Goal: Information Seeking & Learning: Learn about a topic

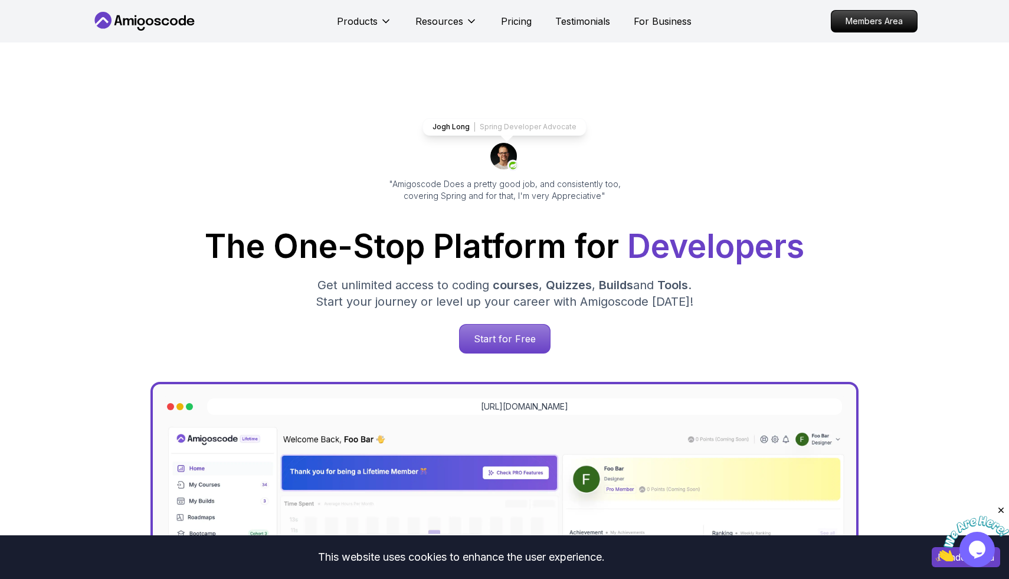
click at [898, 9] on nav "Products Resources Pricing Testimonials For Business Members Area" at bounding box center [504, 21] width 826 height 42
click at [898, 12] on p "Members Area" at bounding box center [874, 21] width 81 height 20
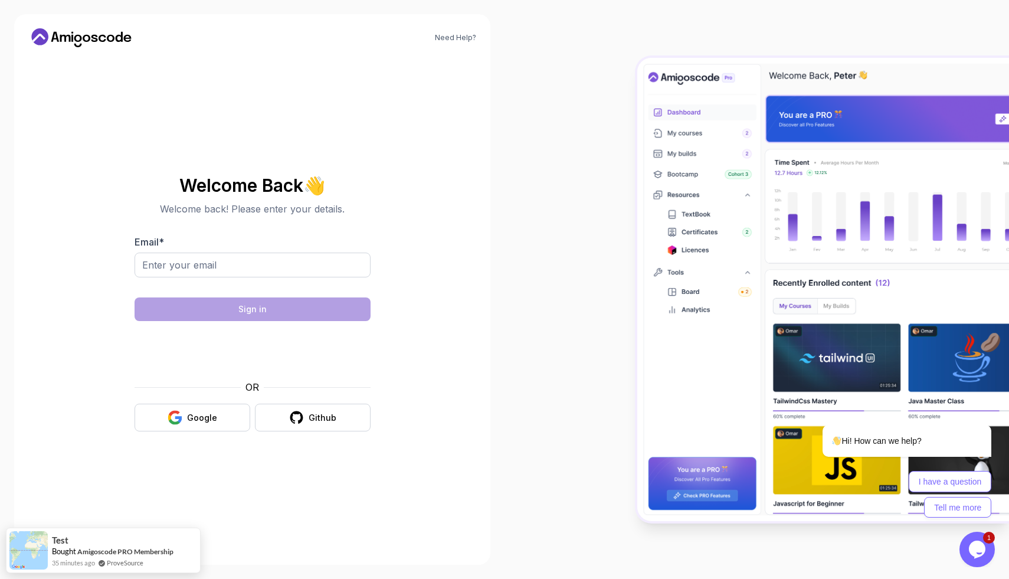
click at [207, 436] on div "Welcome Back 👋 Welcome back! Please enter your details. Email * Sign in OR Goog…" at bounding box center [253, 303] width 236 height 279
click at [200, 408] on button "Google" at bounding box center [193, 418] width 116 height 28
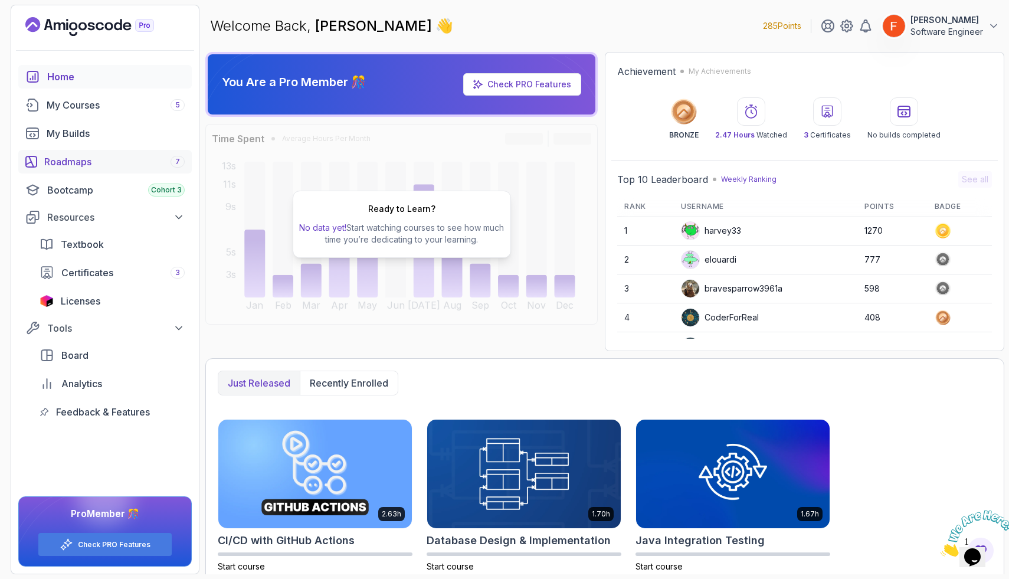
click at [120, 161] on div "Roadmaps 7" at bounding box center [114, 162] width 140 height 14
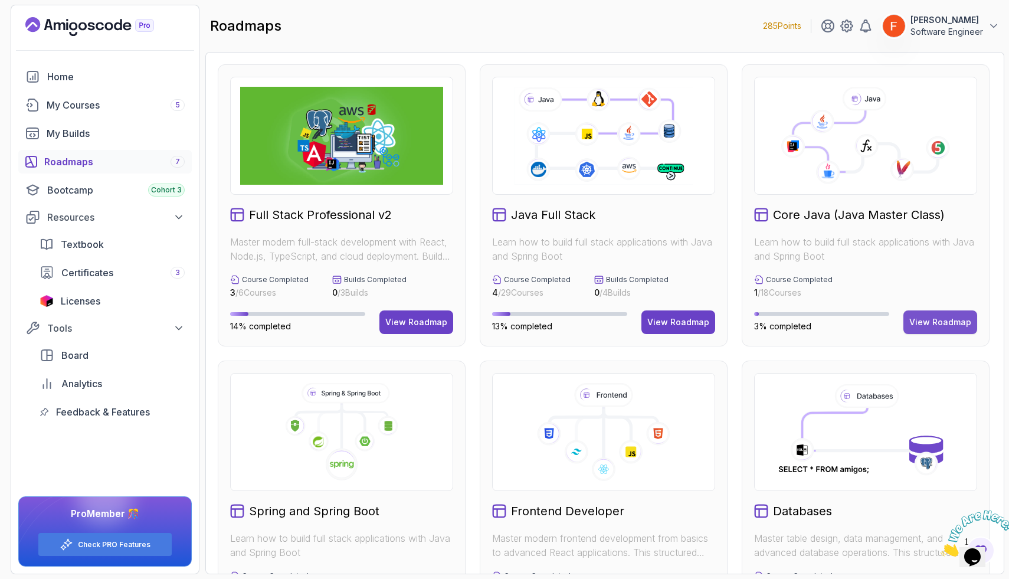
click at [935, 326] on div "View Roadmap" at bounding box center [941, 322] width 62 height 12
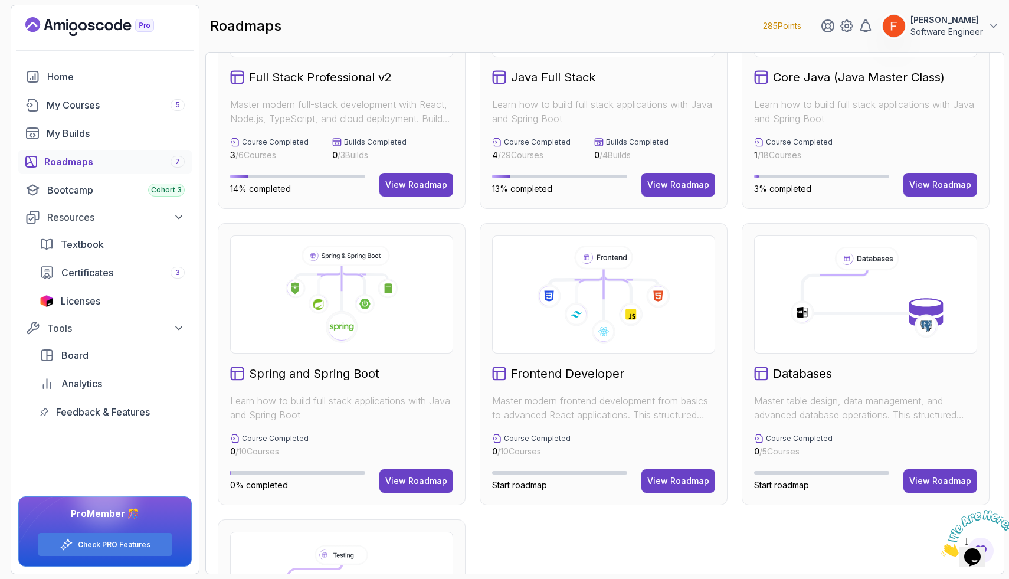
scroll to position [151, 0]
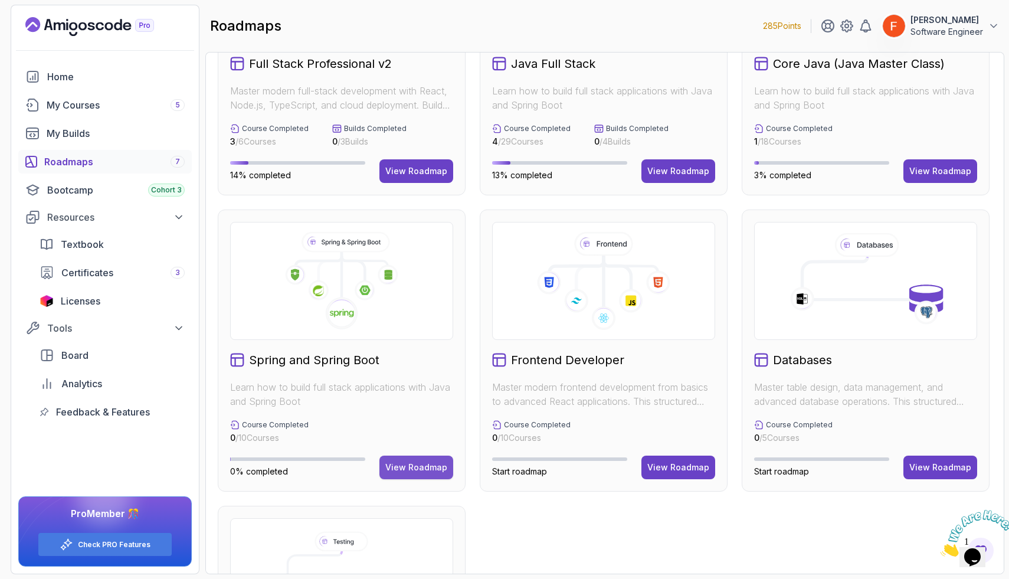
click at [407, 462] on div "View Roadmap" at bounding box center [416, 468] width 62 height 12
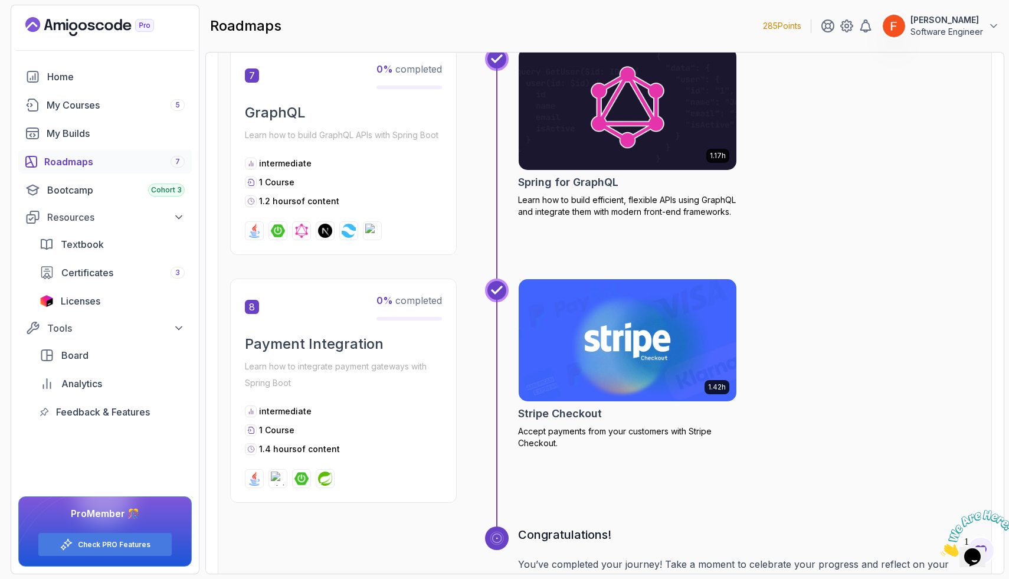
scroll to position [1781, 0]
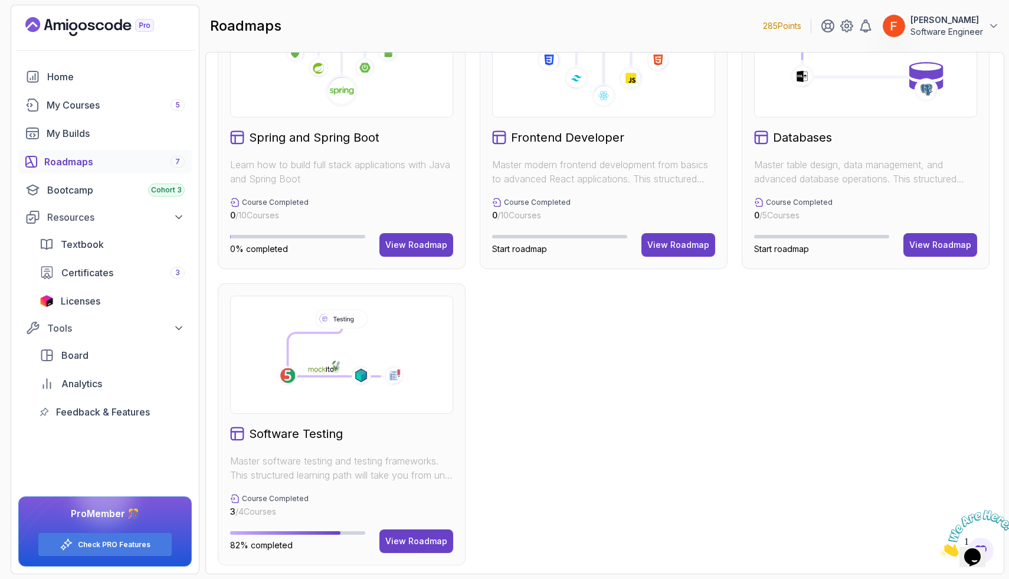
scroll to position [375, 0]
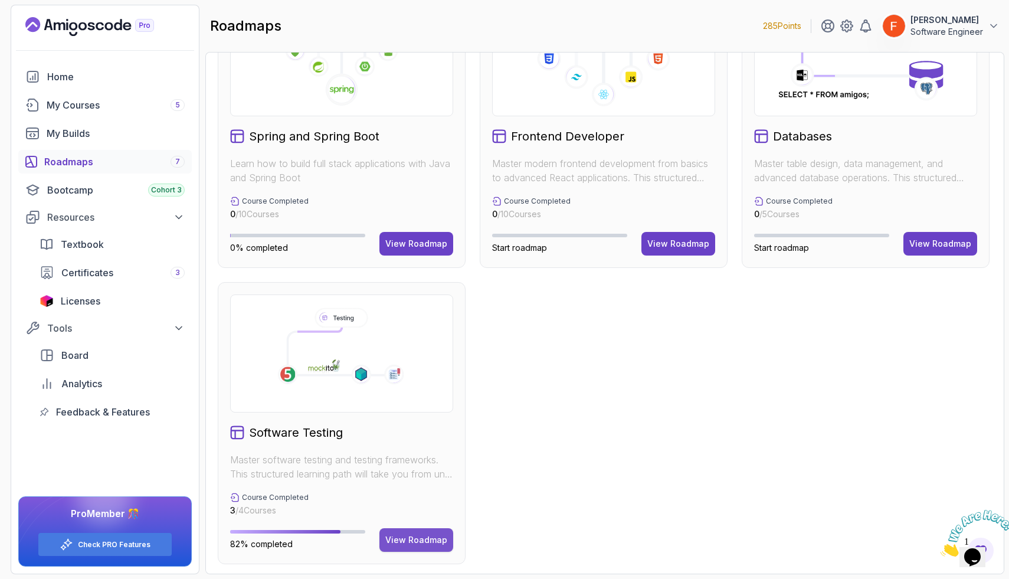
click at [423, 540] on div "View Roadmap" at bounding box center [416, 540] width 62 height 12
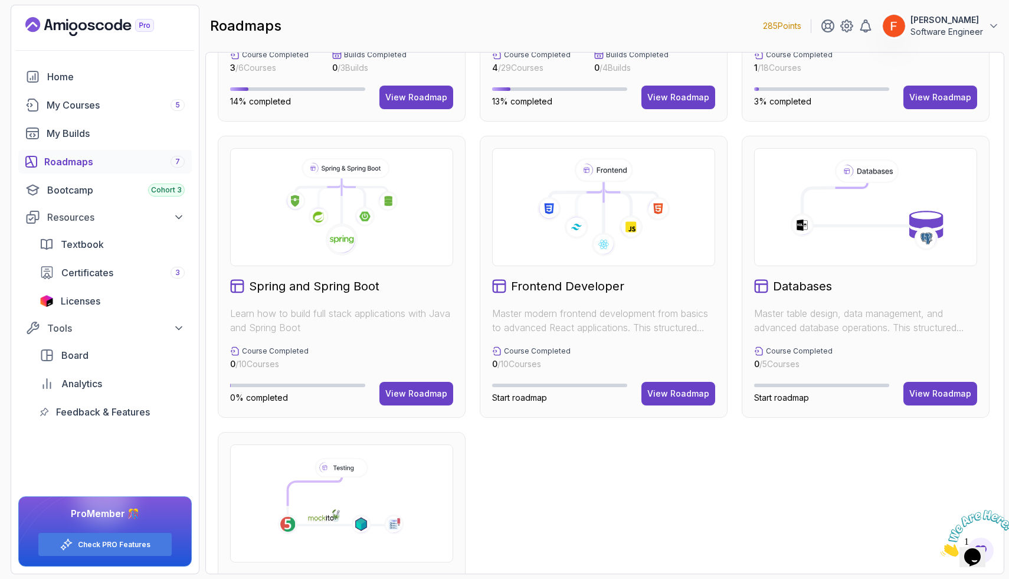
scroll to position [248, 0]
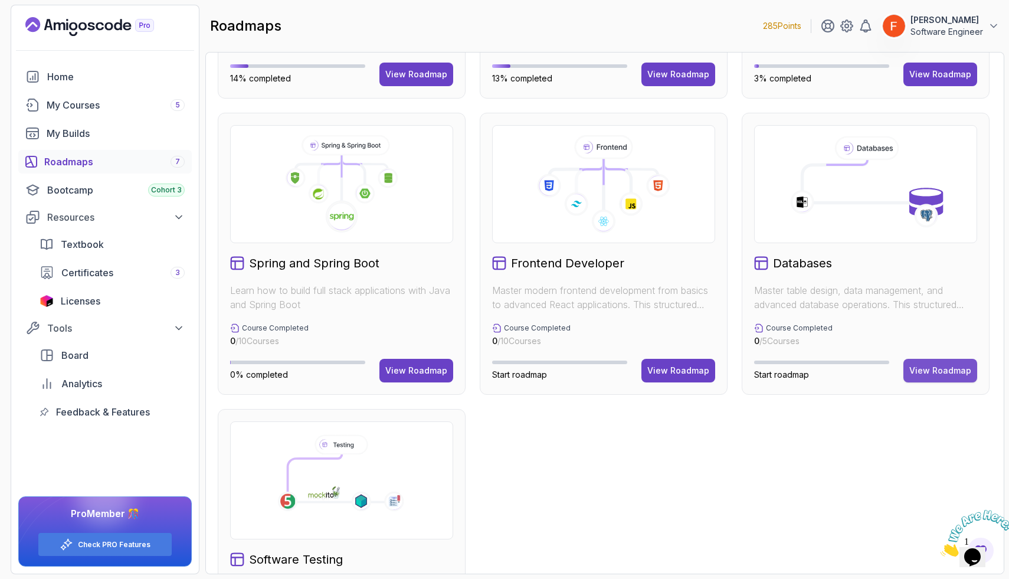
click at [937, 369] on div "View Roadmap" at bounding box center [941, 371] width 62 height 12
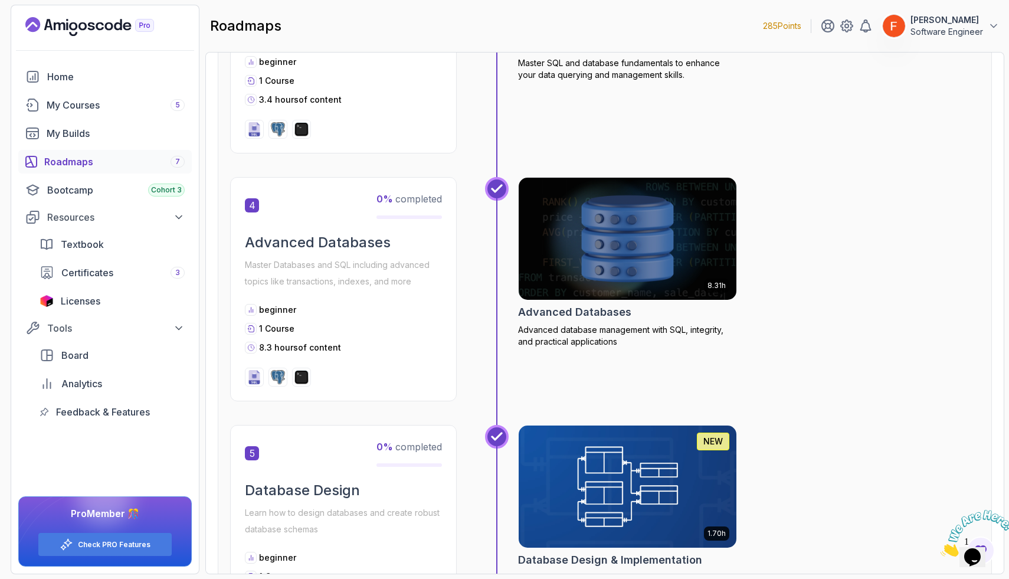
scroll to position [926, 0]
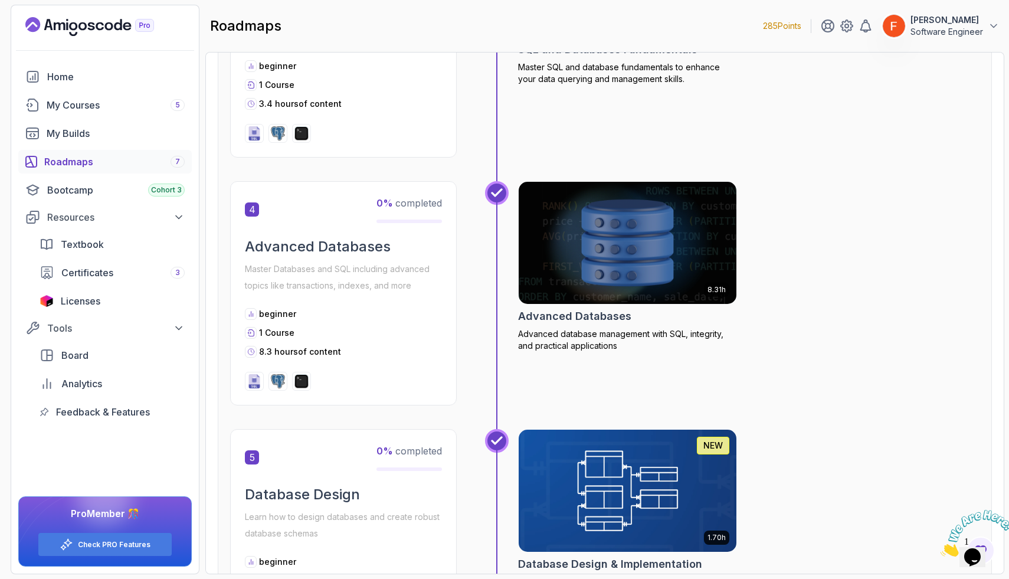
click at [640, 254] on img at bounding box center [628, 243] width 228 height 128
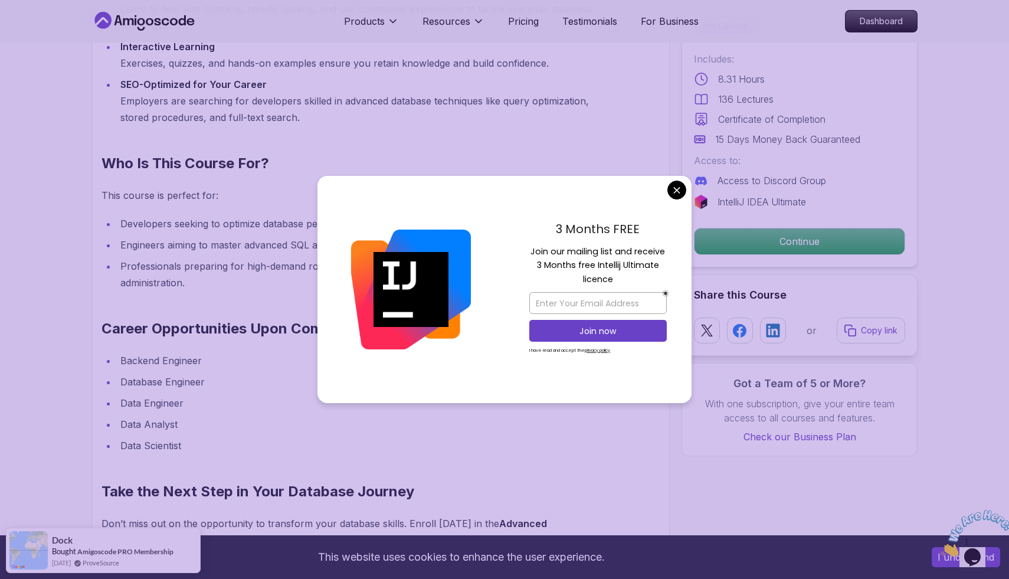
scroll to position [1144, 0]
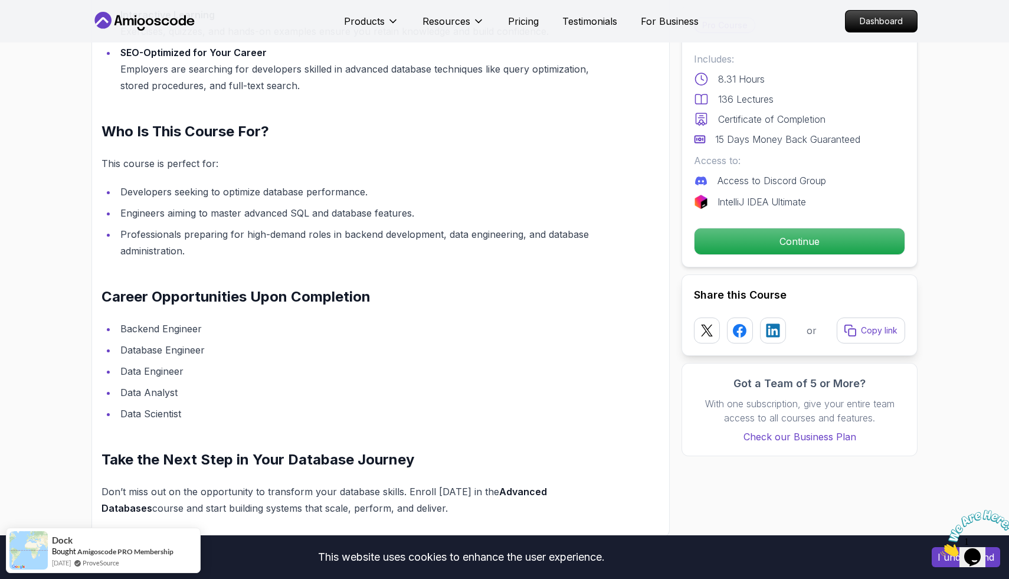
click at [718, 230] on p "Continue" at bounding box center [800, 241] width 200 height 25
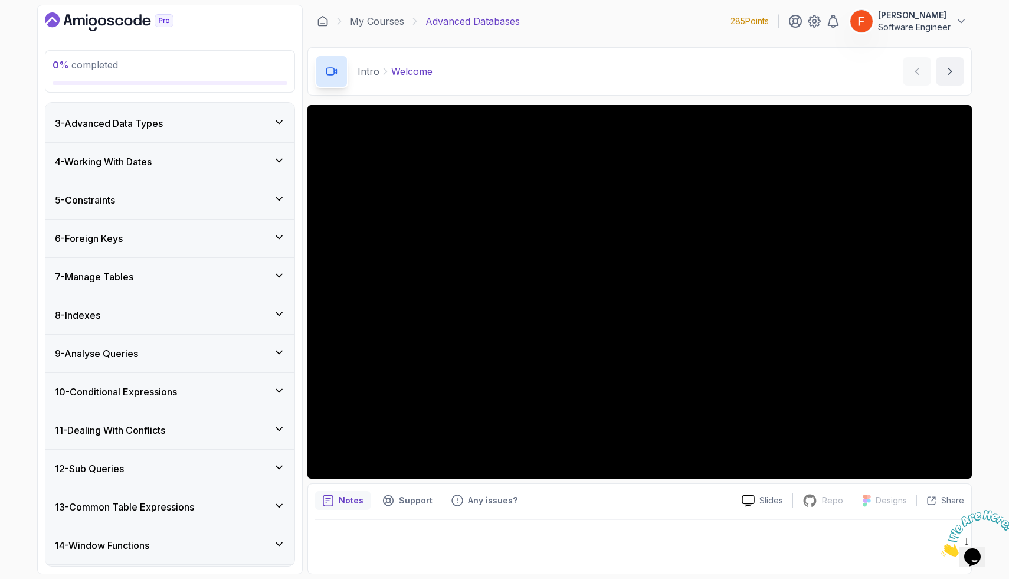
scroll to position [224, 0]
click at [252, 310] on div "8 - Indexes" at bounding box center [170, 315] width 230 height 14
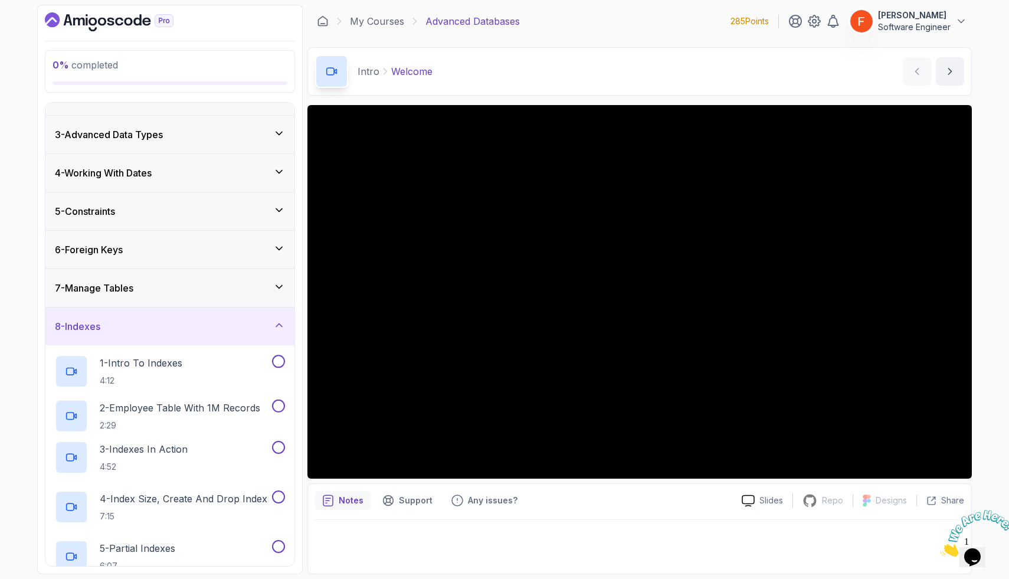
scroll to position [76, 0]
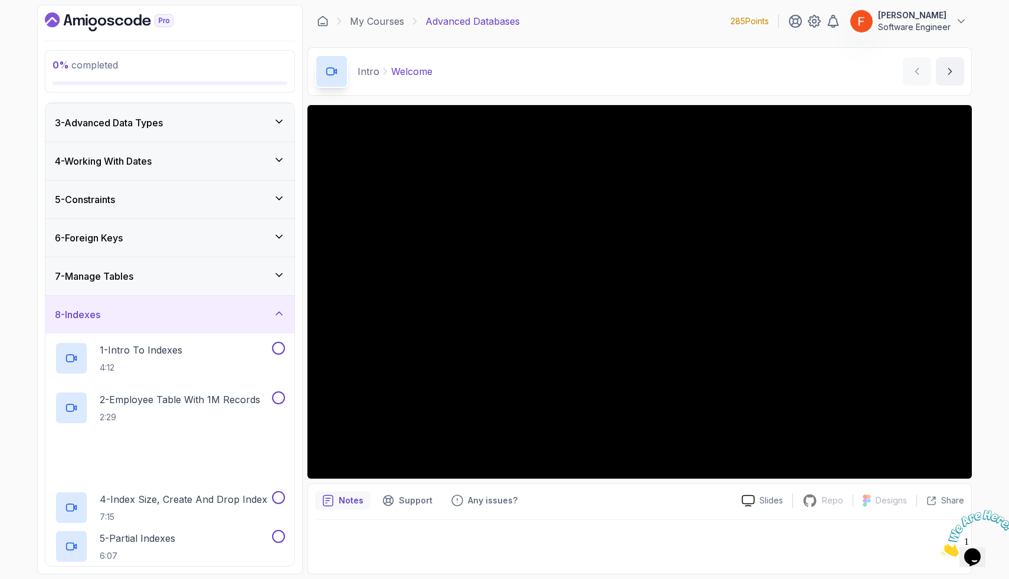
click at [252, 310] on div "8 - Indexes" at bounding box center [170, 315] width 230 height 14
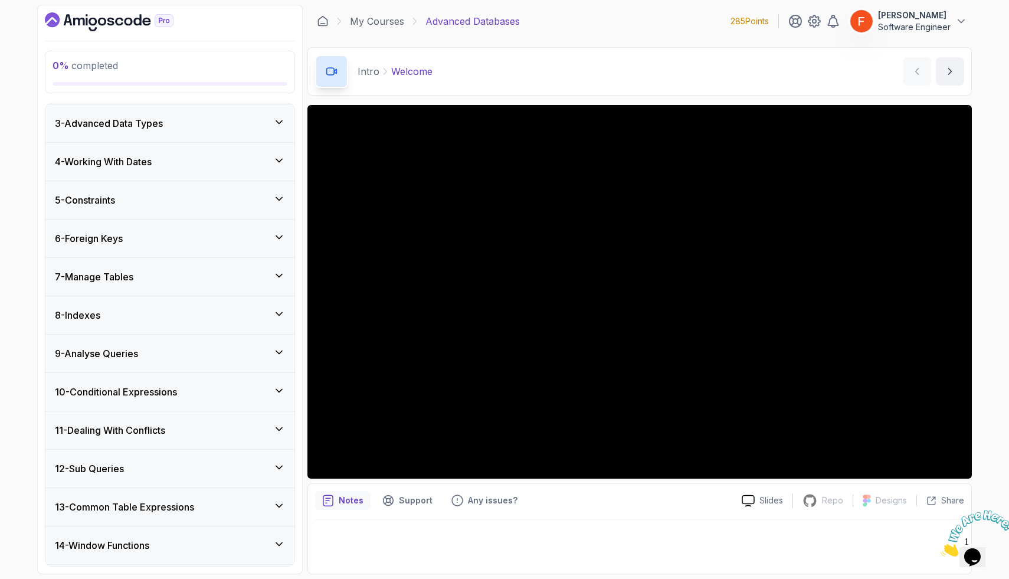
click at [216, 306] on div "8 - Indexes" at bounding box center [169, 315] width 249 height 38
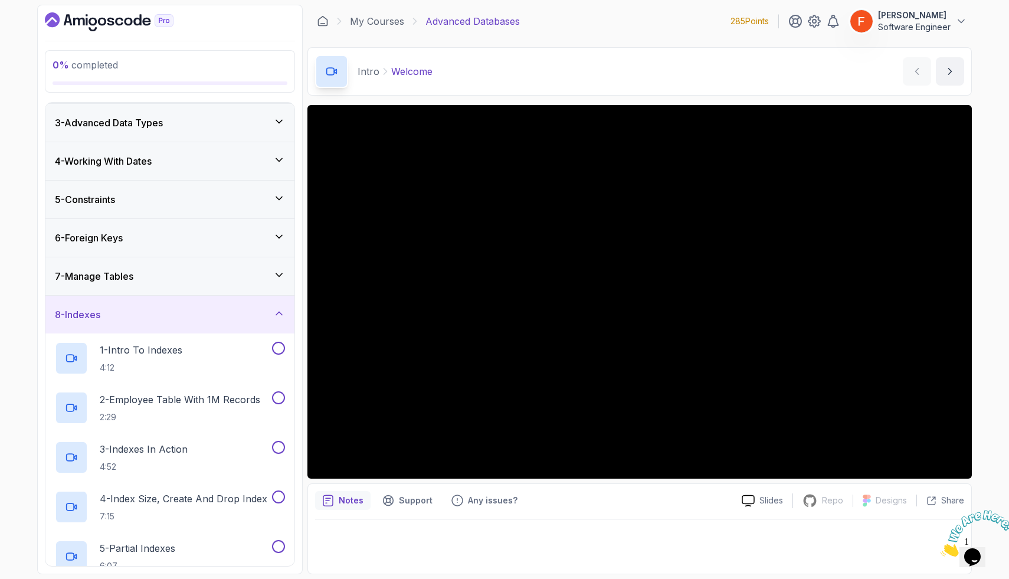
click at [216, 306] on div "8 - Indexes" at bounding box center [169, 315] width 249 height 38
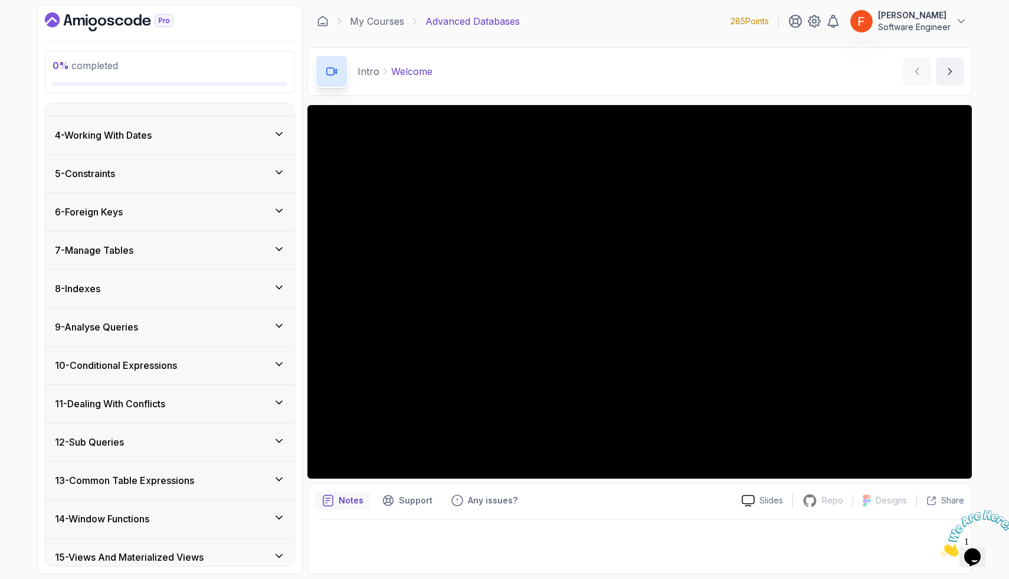
scroll to position [105, 0]
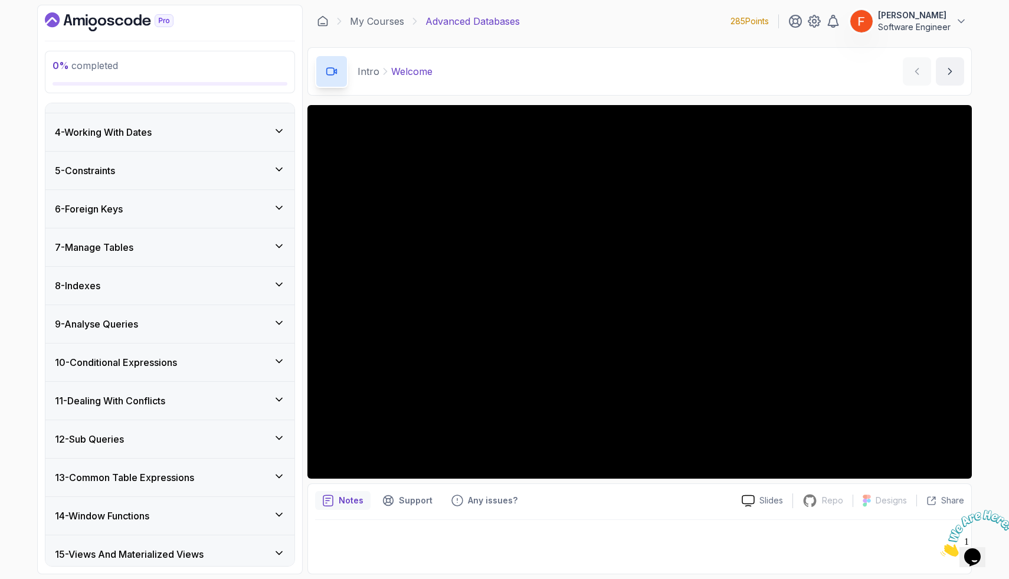
click at [99, 329] on h3 "9 - Analyse Queries" at bounding box center [96, 324] width 83 height 14
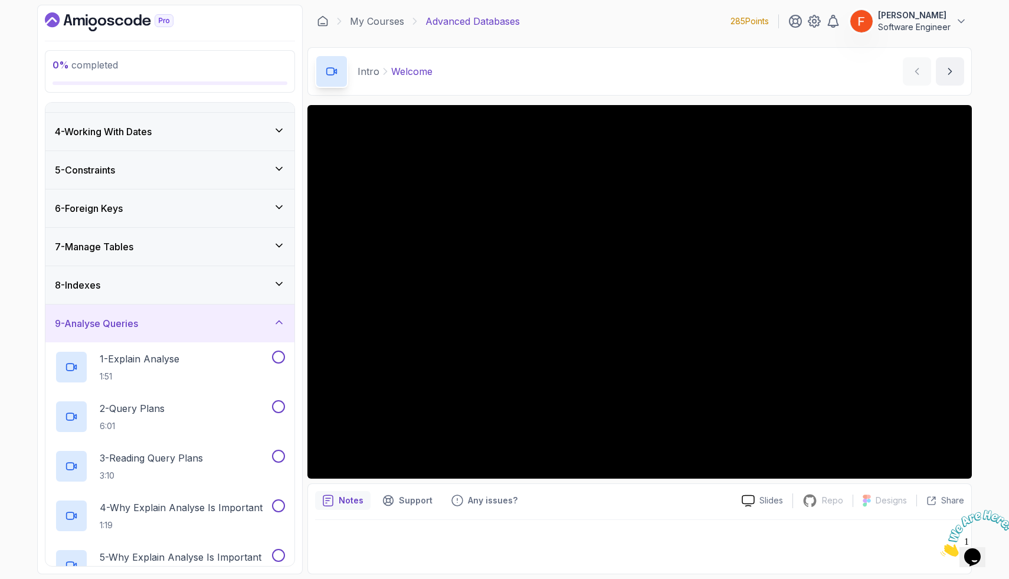
click at [99, 329] on h3 "9 - Analyse Queries" at bounding box center [96, 323] width 83 height 14
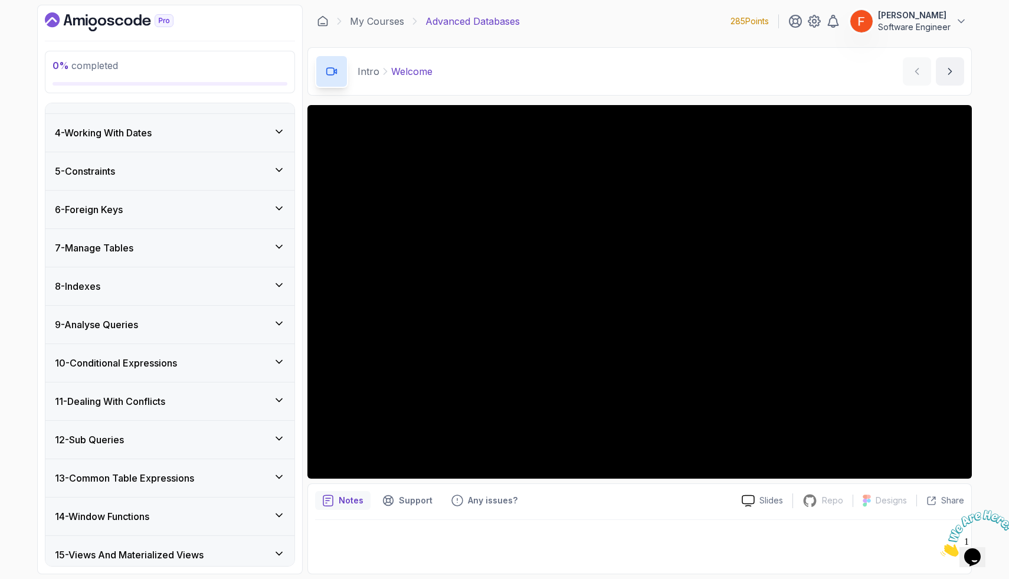
scroll to position [114, 0]
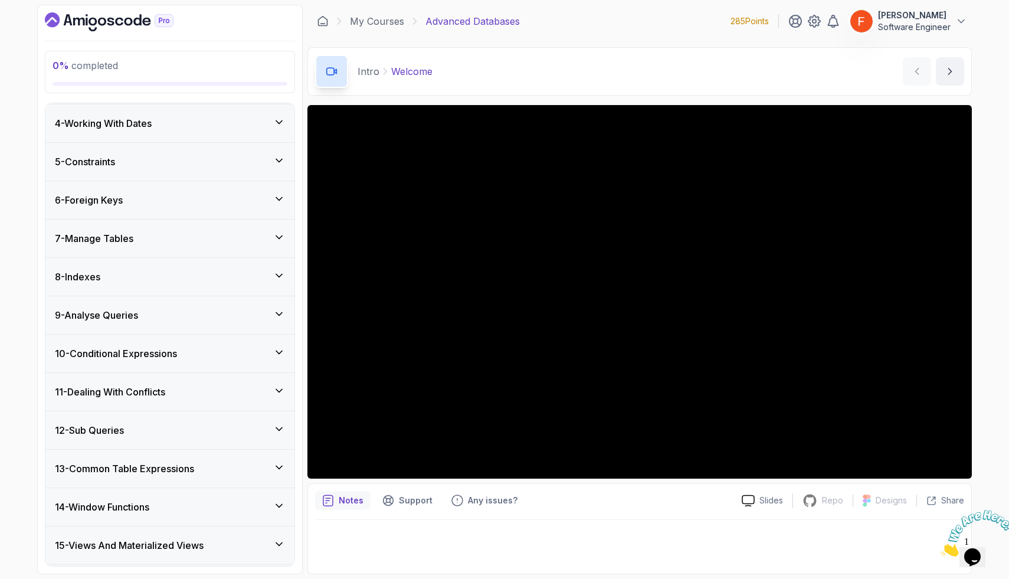
click at [137, 381] on div "11 - Dealing With Conflicts" at bounding box center [169, 392] width 249 height 38
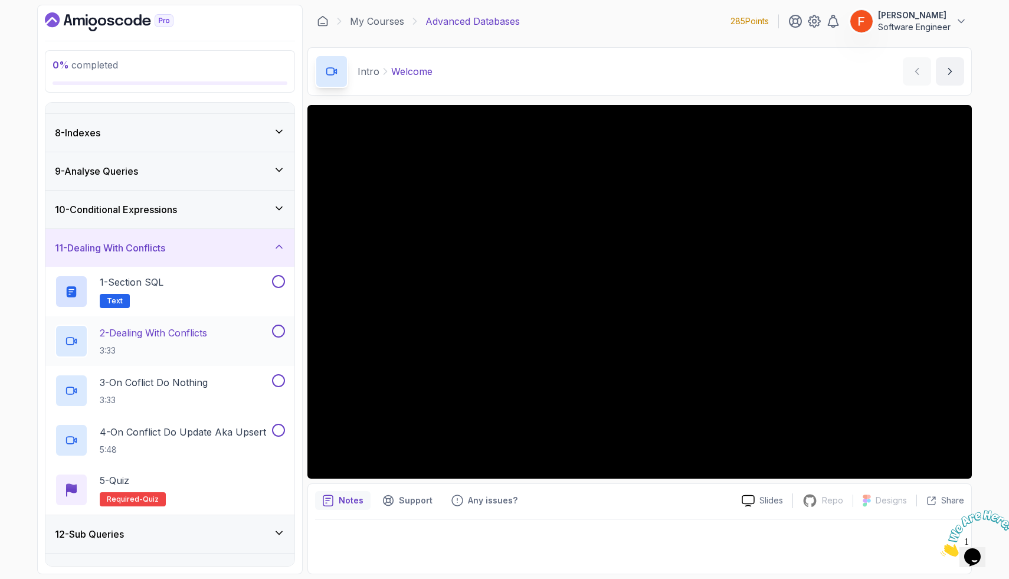
scroll to position [270, 0]
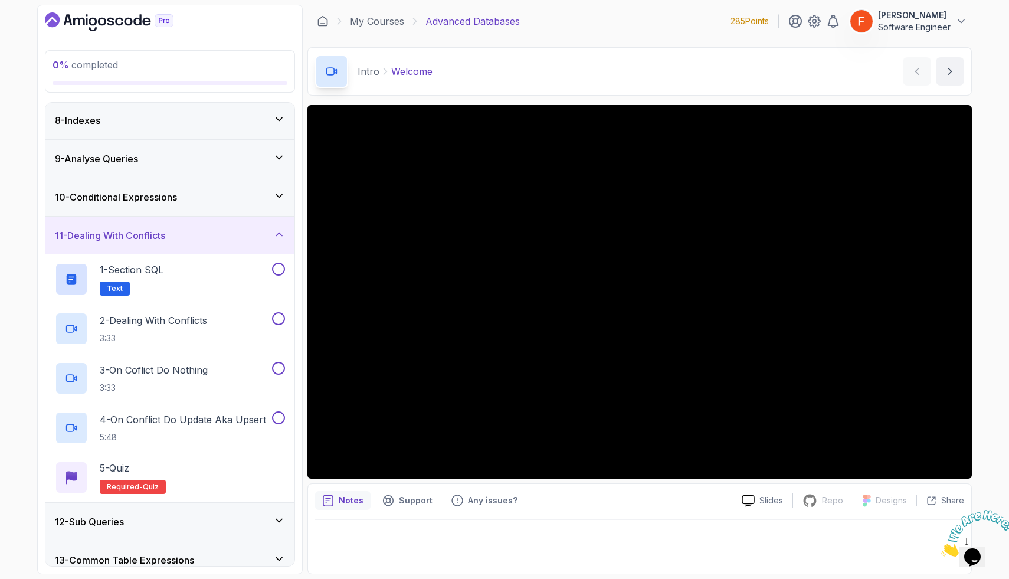
click at [158, 227] on div "11 - Dealing With Conflicts" at bounding box center [169, 236] width 249 height 38
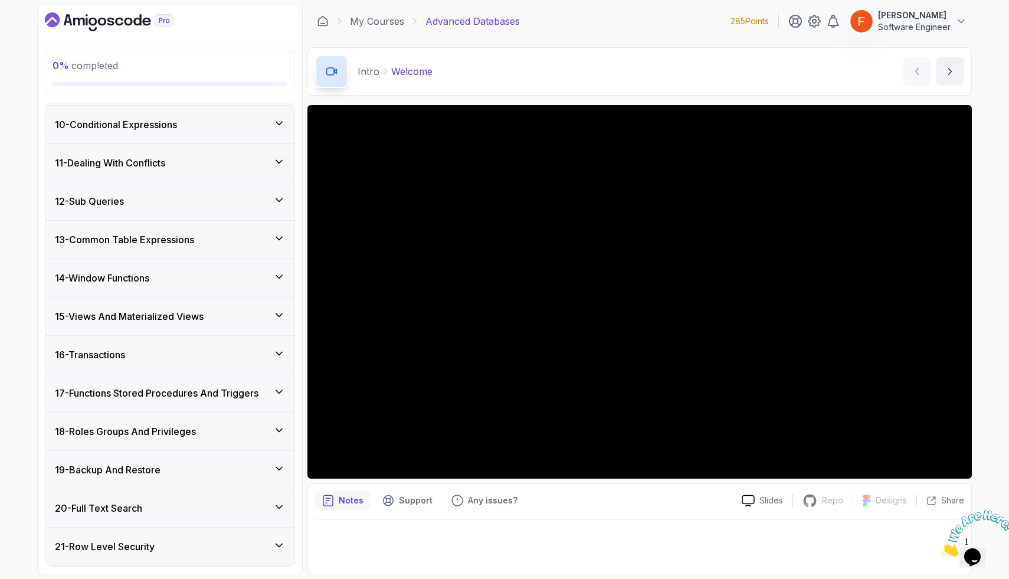
scroll to position [351, 0]
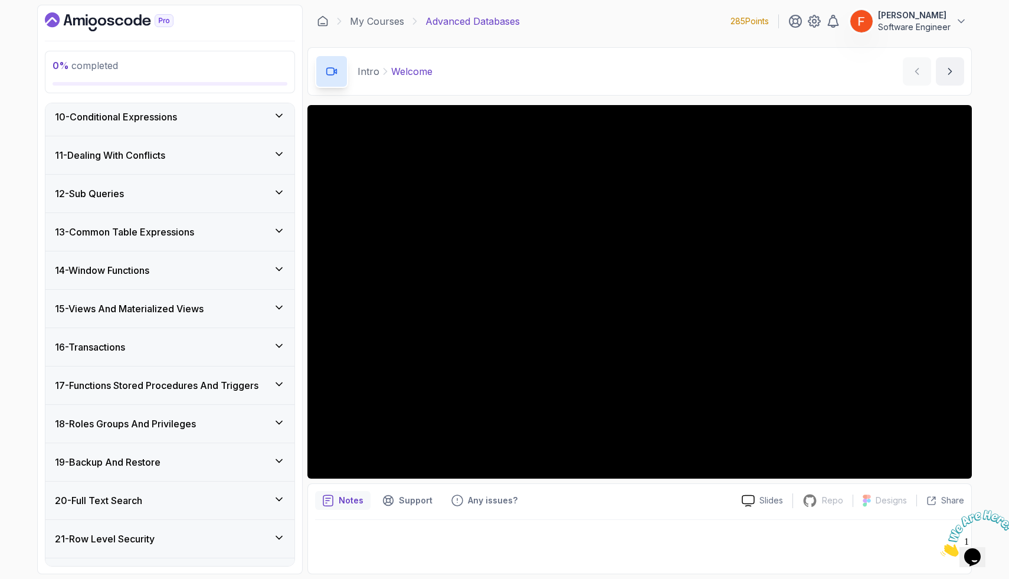
click at [148, 352] on div "16 - Transactions" at bounding box center [170, 347] width 230 height 14
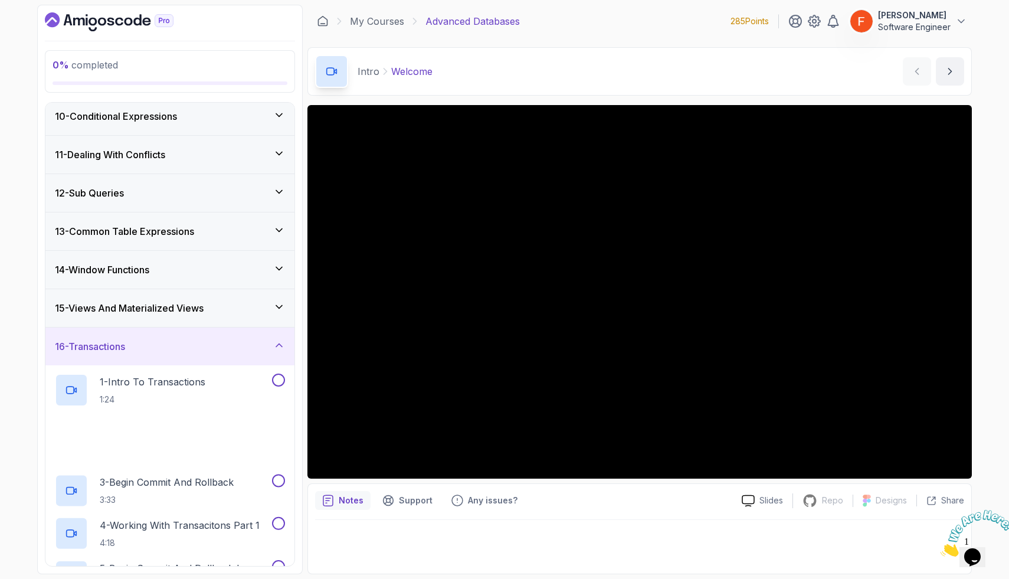
click at [148, 352] on div "16 - Transactions" at bounding box center [170, 346] width 230 height 14
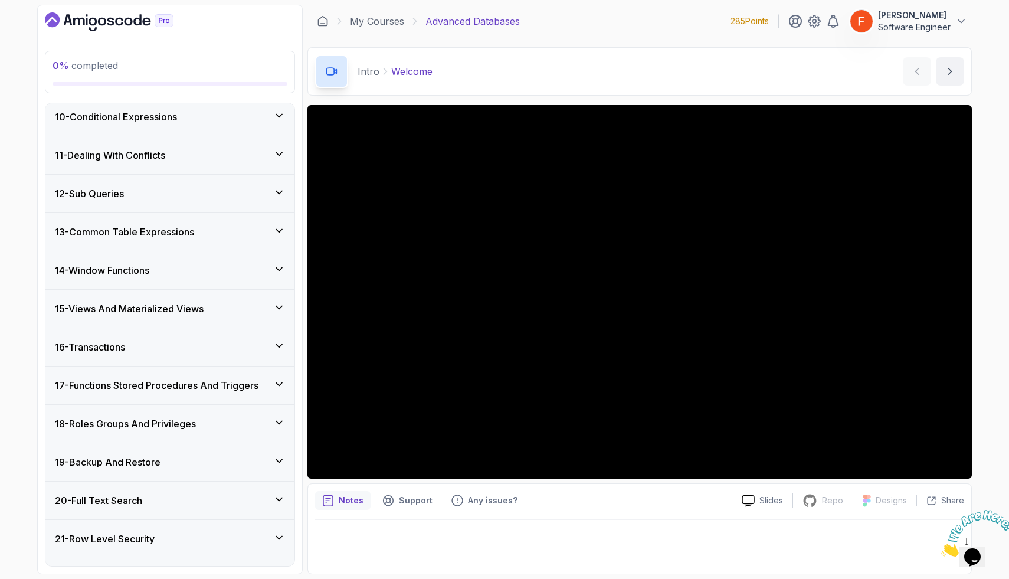
scroll to position [380, 0]
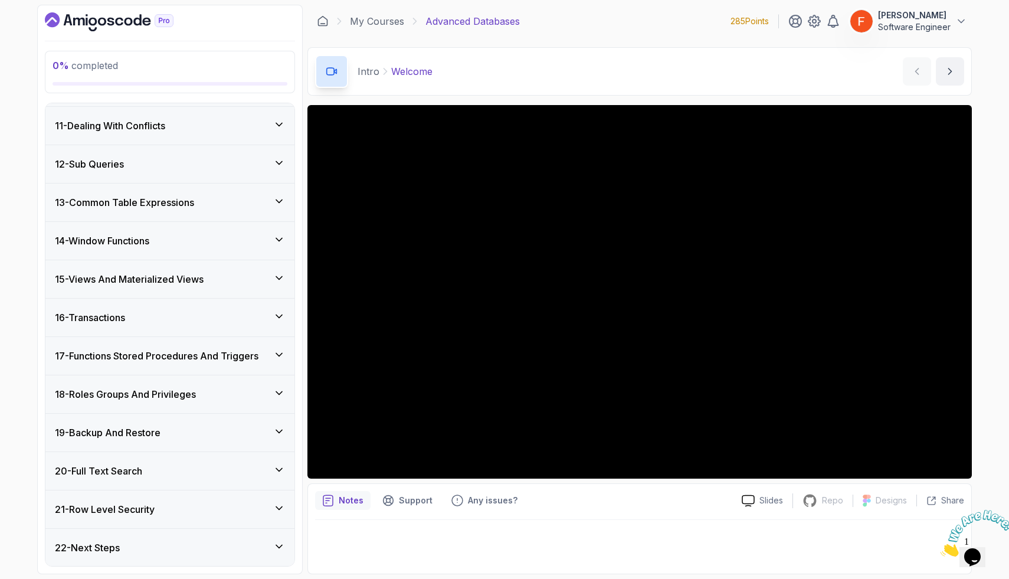
click at [196, 392] on h3 "18 - Roles Groups And Privileges" at bounding box center [125, 394] width 141 height 14
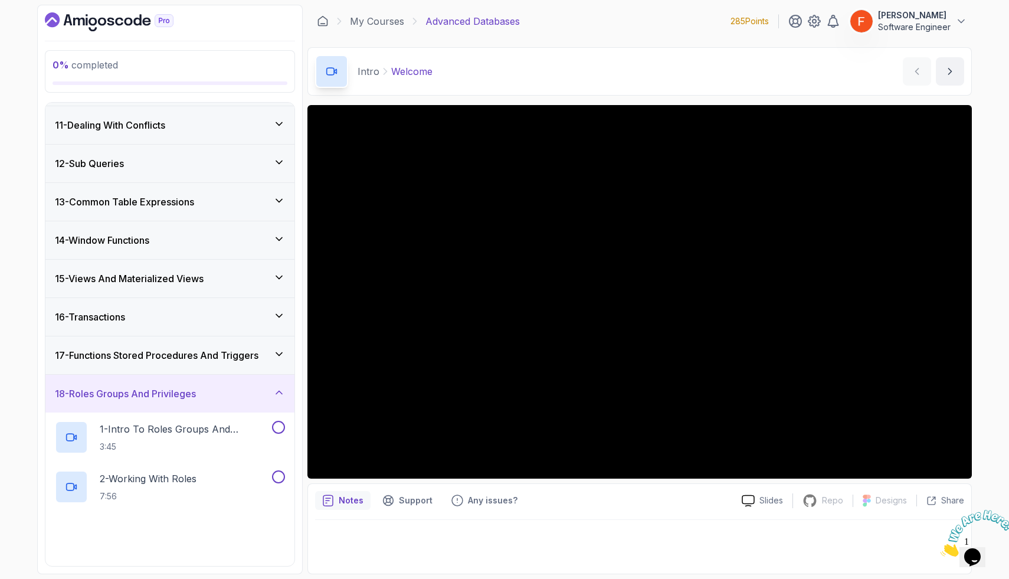
click at [196, 392] on h3 "18 - Roles Groups And Privileges" at bounding box center [125, 394] width 141 height 14
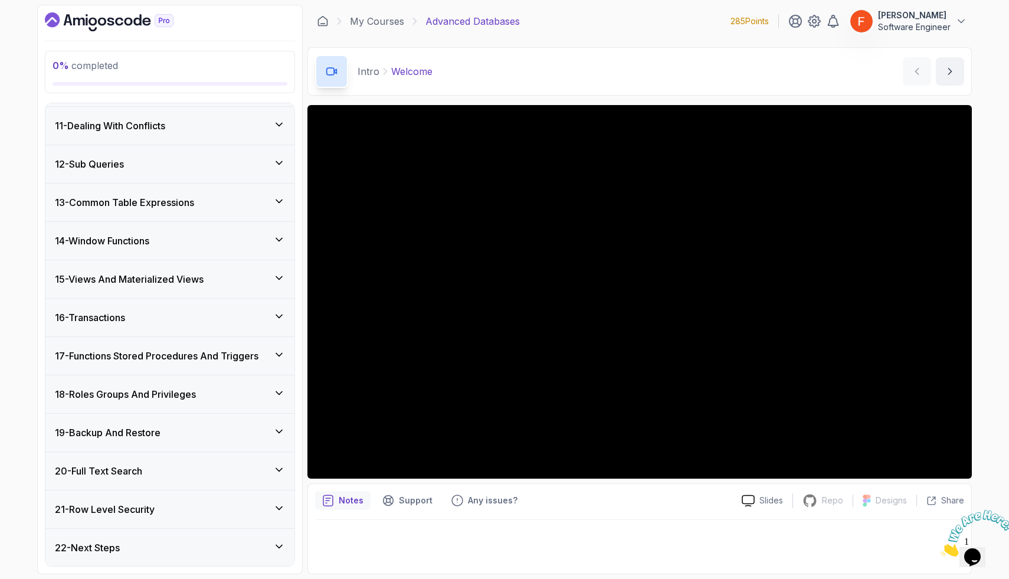
click at [180, 428] on div "19 - Backup And Restore" at bounding box center [170, 433] width 230 height 14
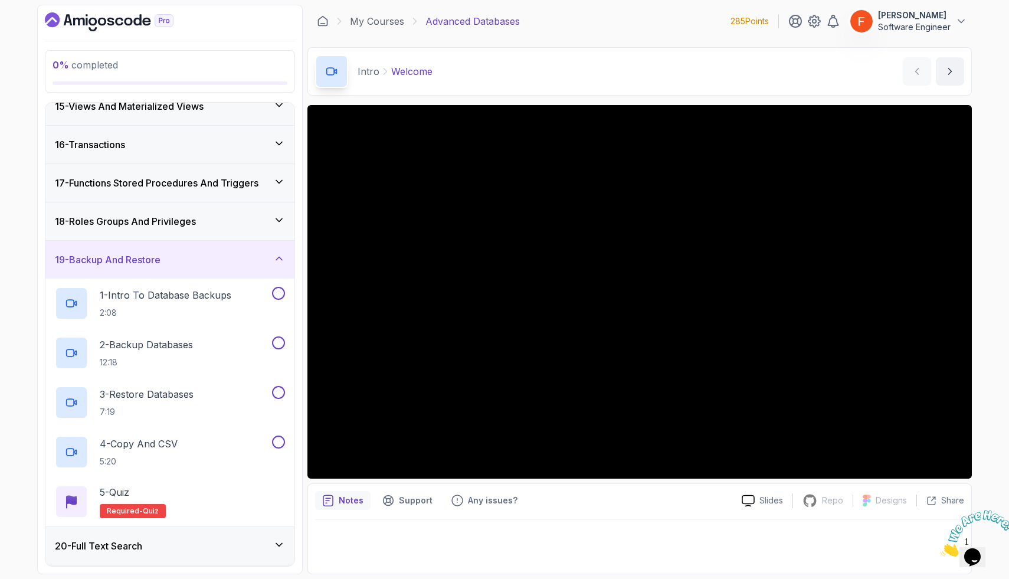
click at [218, 257] on div "19 - Backup And Restore" at bounding box center [170, 260] width 230 height 14
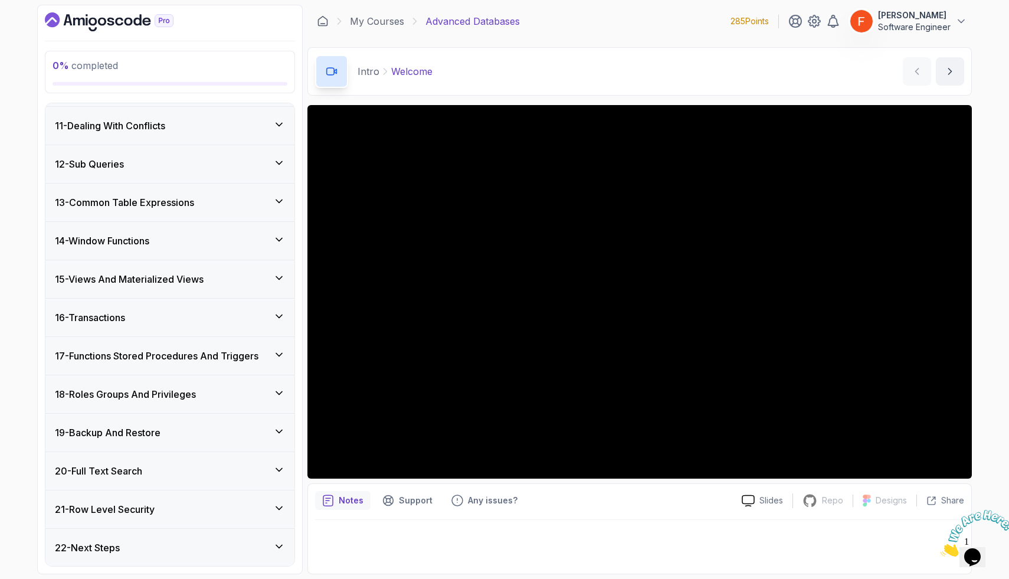
click at [171, 463] on div "20 - Full Text Search" at bounding box center [169, 471] width 249 height 38
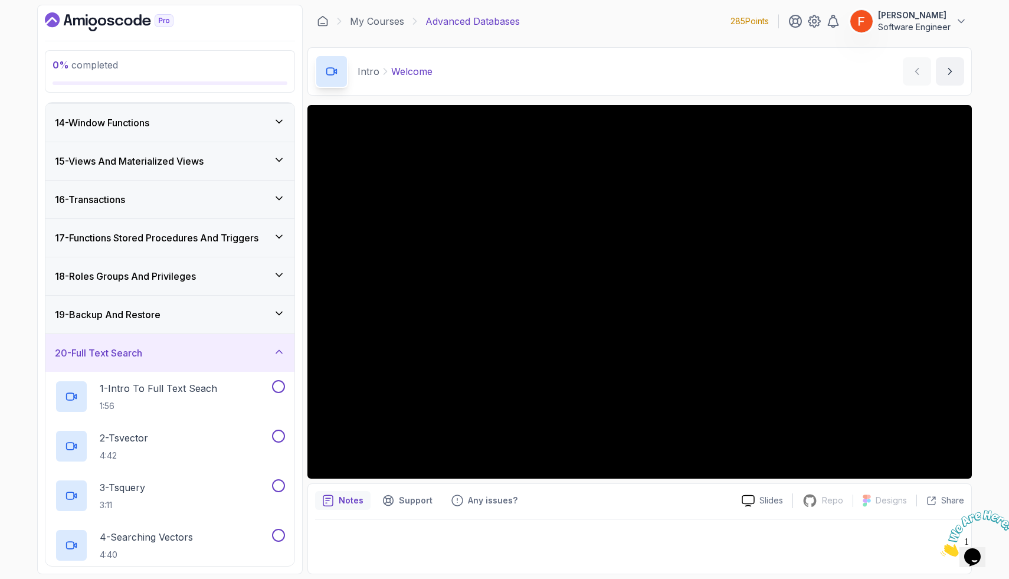
scroll to position [727, 0]
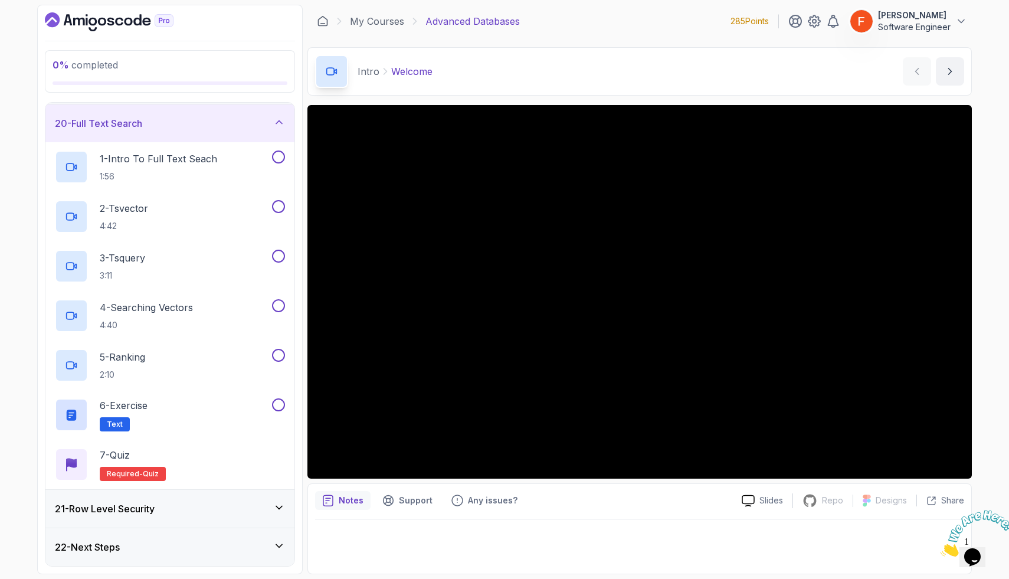
click at [247, 122] on div "20 - Full Text Search" at bounding box center [170, 123] width 230 height 14
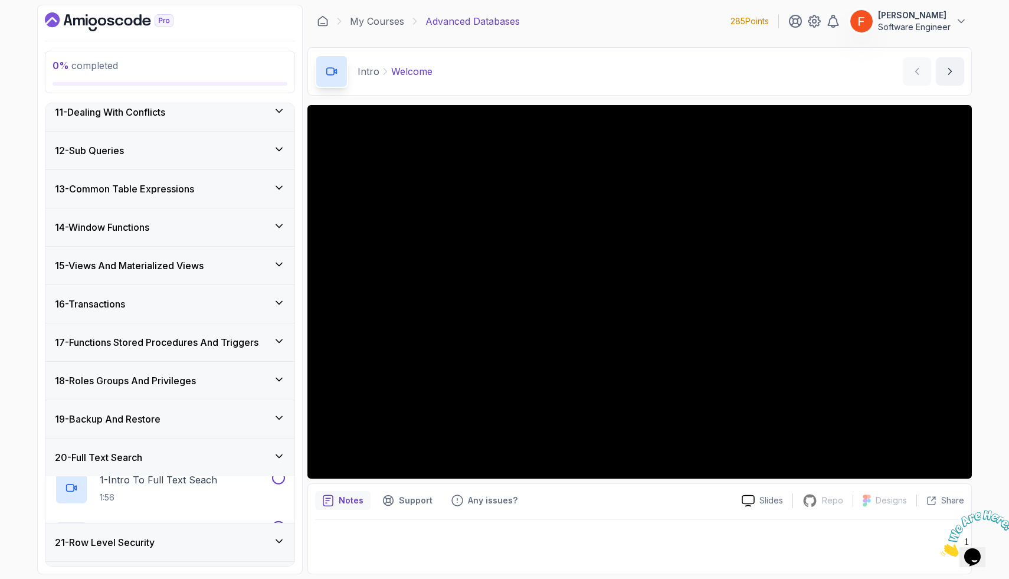
scroll to position [380, 0]
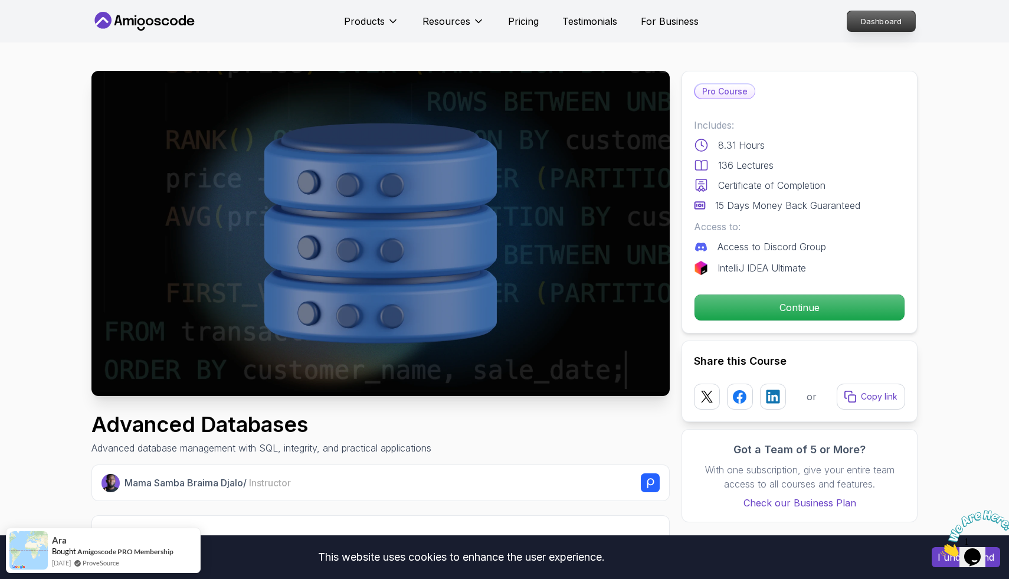
click at [887, 27] on p "Dashboard" at bounding box center [882, 21] width 68 height 20
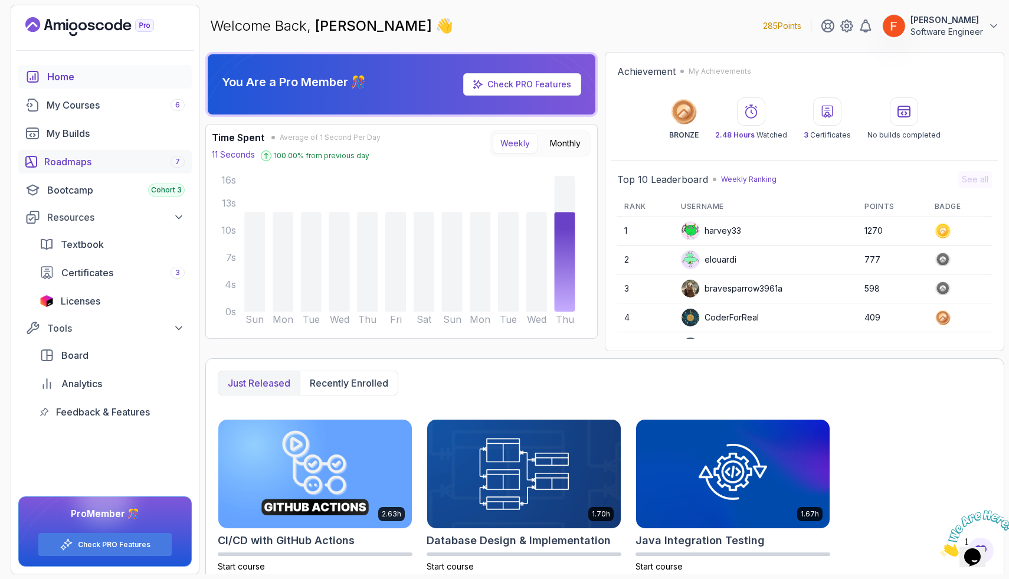
click at [67, 167] on div "Roadmaps 7" at bounding box center [114, 162] width 140 height 14
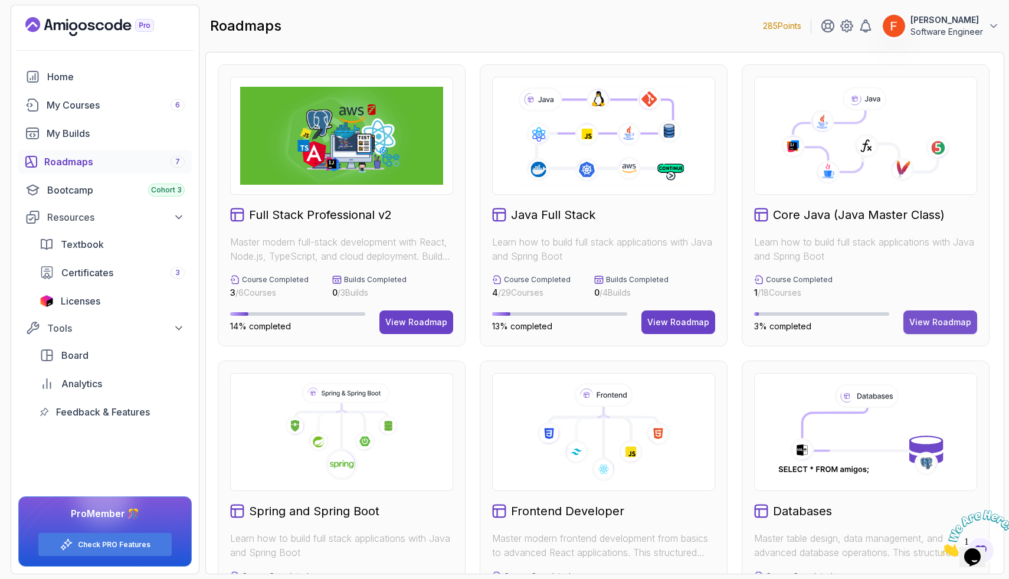
click at [924, 319] on div "View Roadmap" at bounding box center [941, 322] width 62 height 12
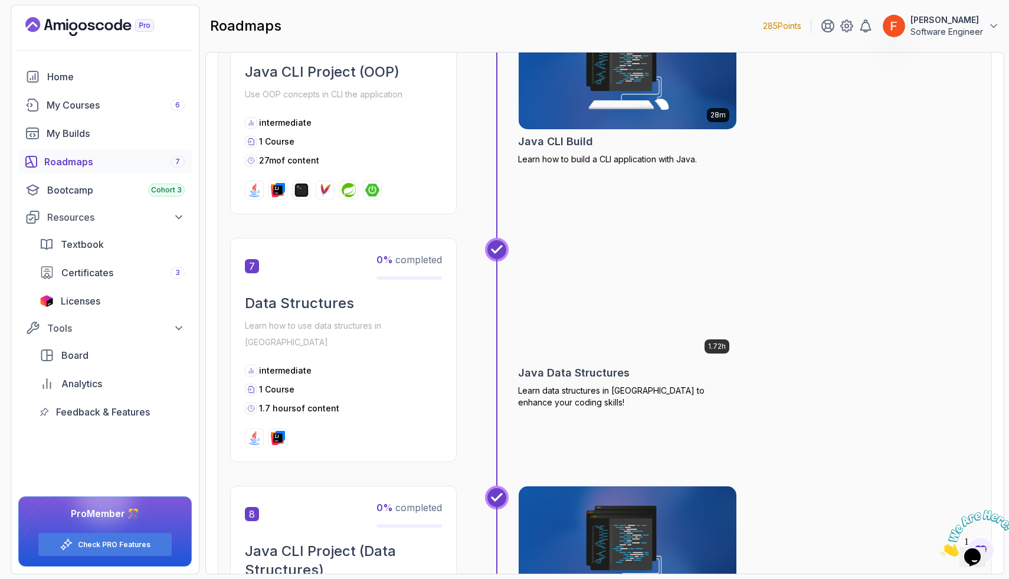
scroll to position [1511, 0]
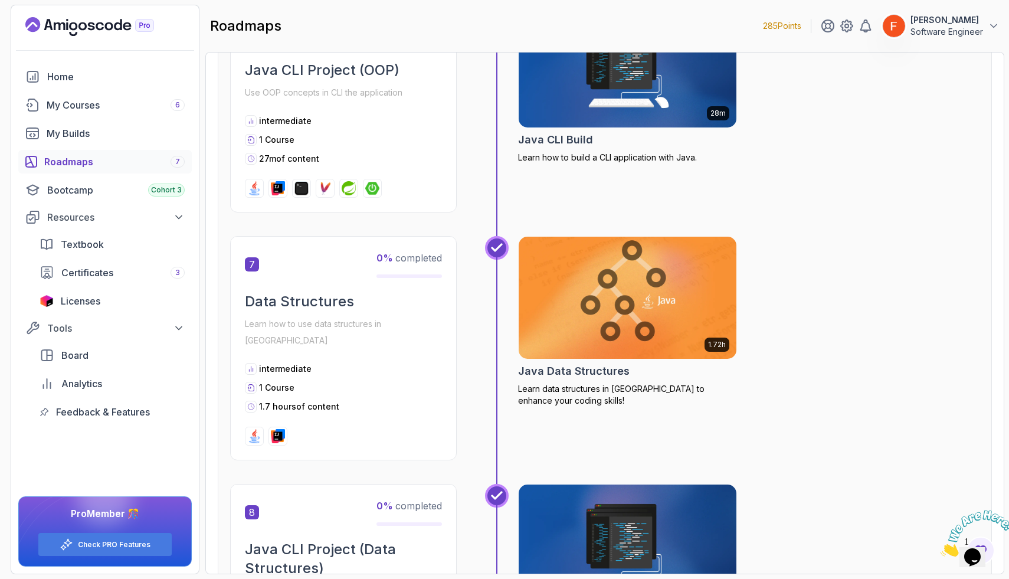
click at [619, 325] on img at bounding box center [628, 298] width 228 height 128
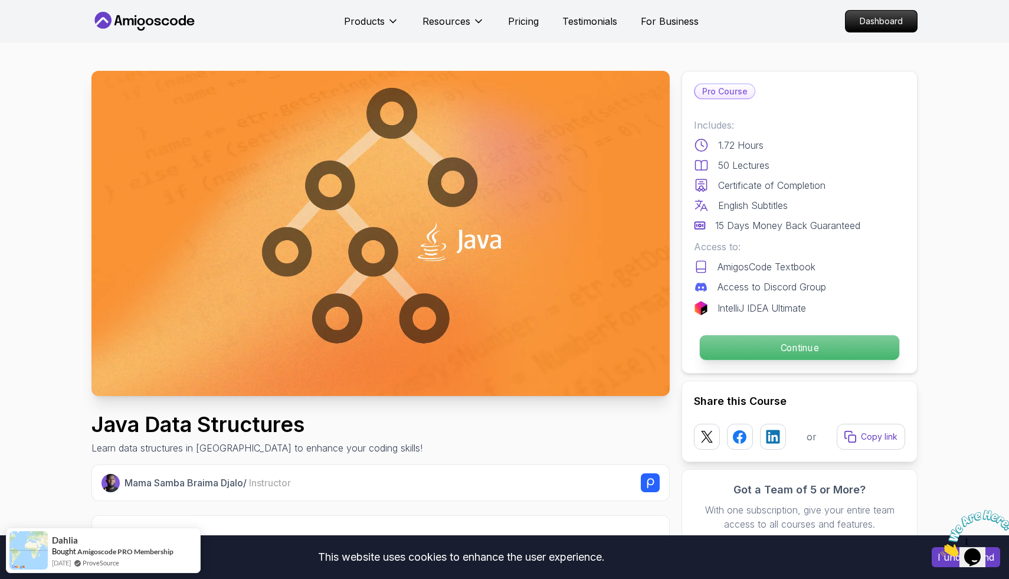
click at [754, 353] on p "Continue" at bounding box center [800, 347] width 200 height 25
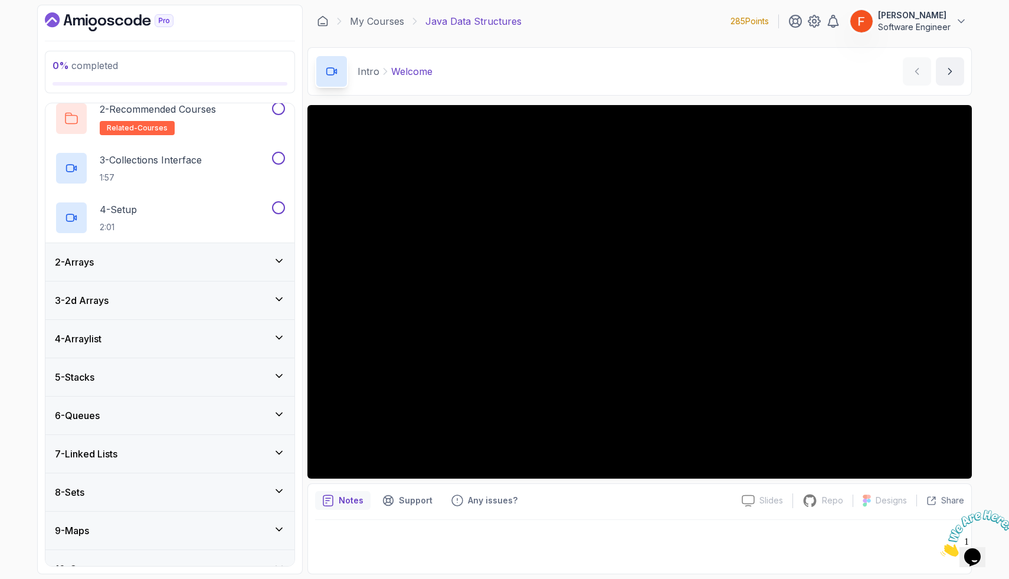
scroll to position [119, 0]
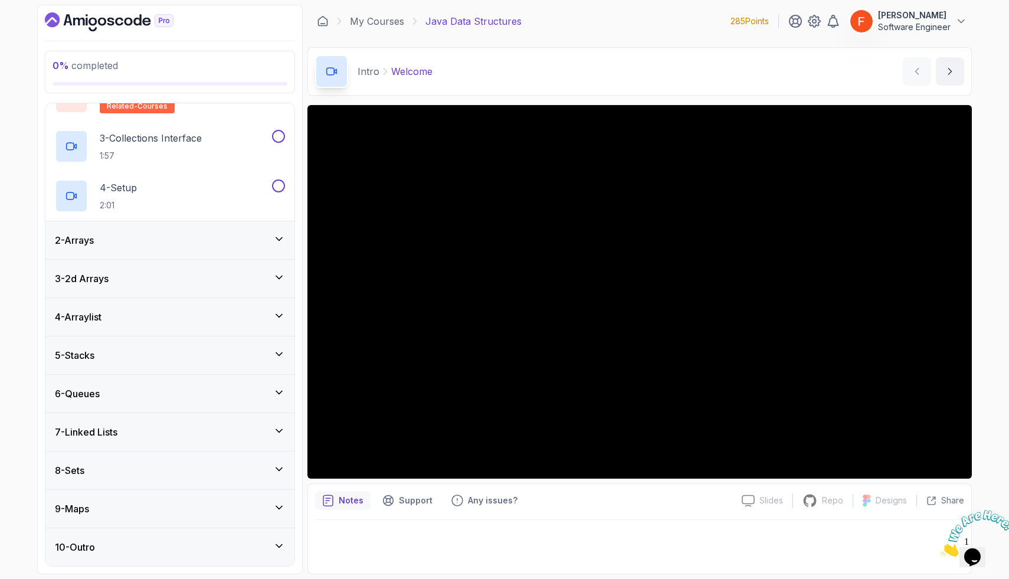
click at [203, 496] on div "9 - Maps" at bounding box center [169, 509] width 249 height 38
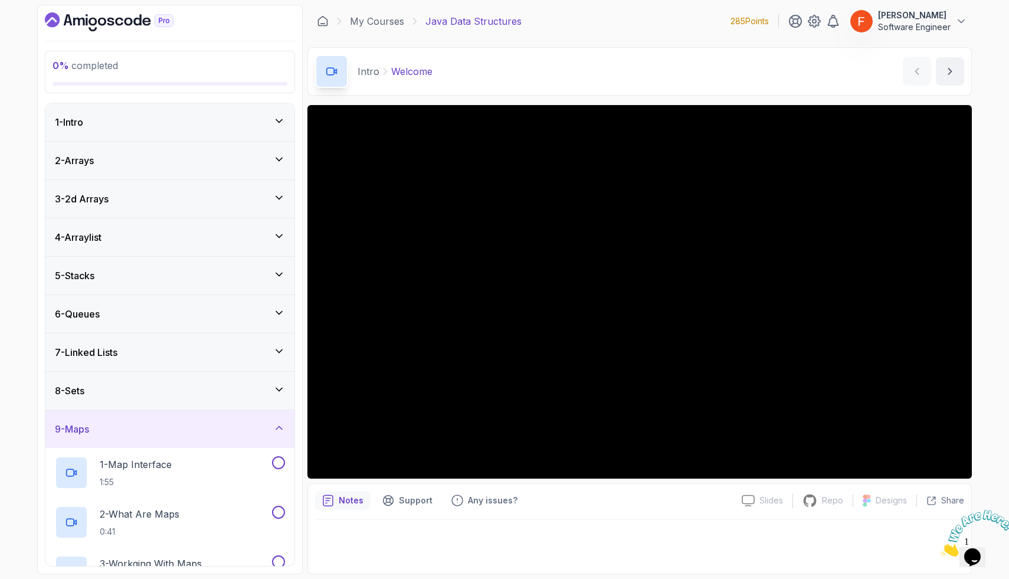
click at [133, 423] on div "9 - Maps" at bounding box center [170, 429] width 230 height 14
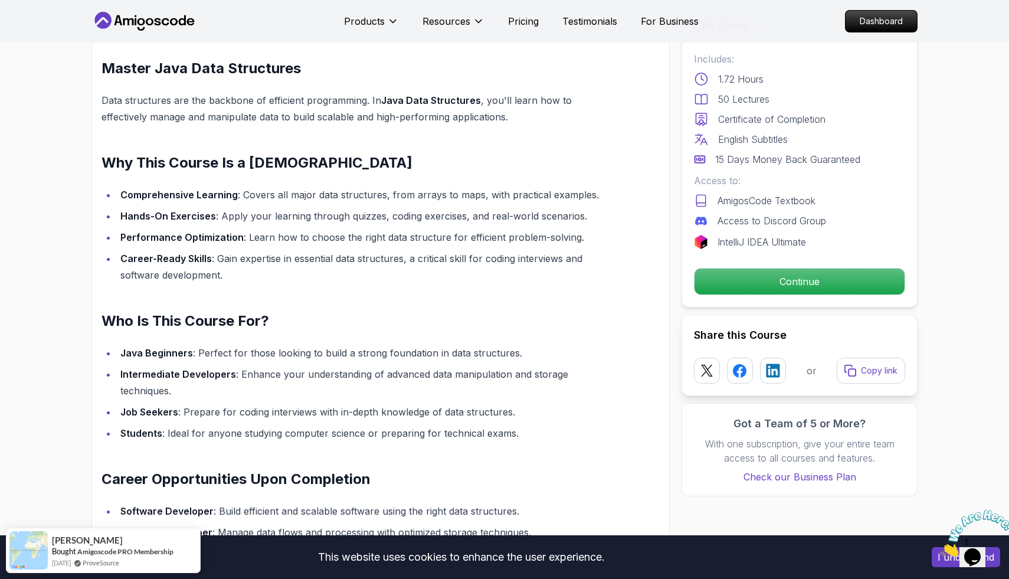
scroll to position [809, 0]
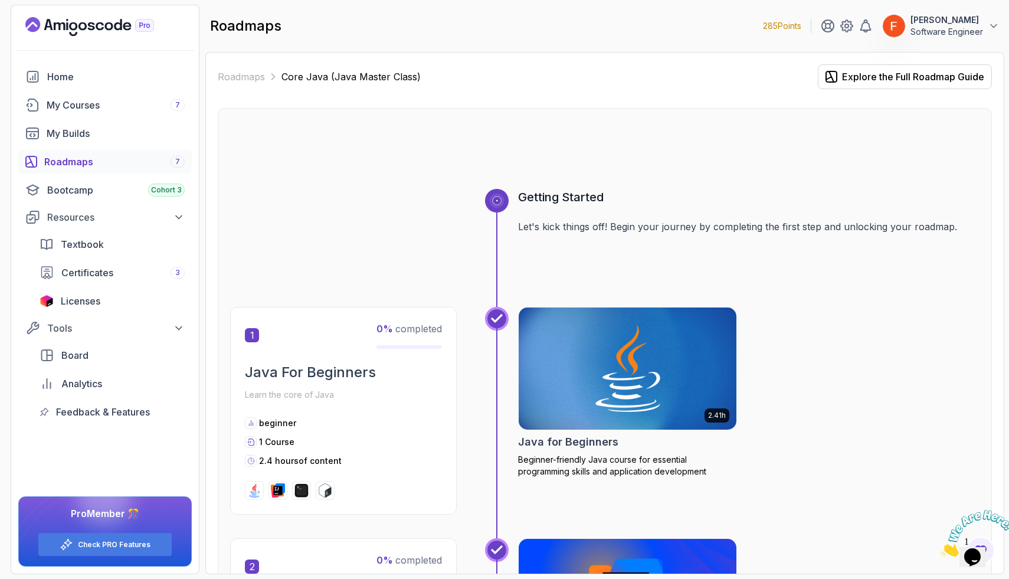
click at [124, 168] on div "Roadmaps 7" at bounding box center [114, 162] width 140 height 14
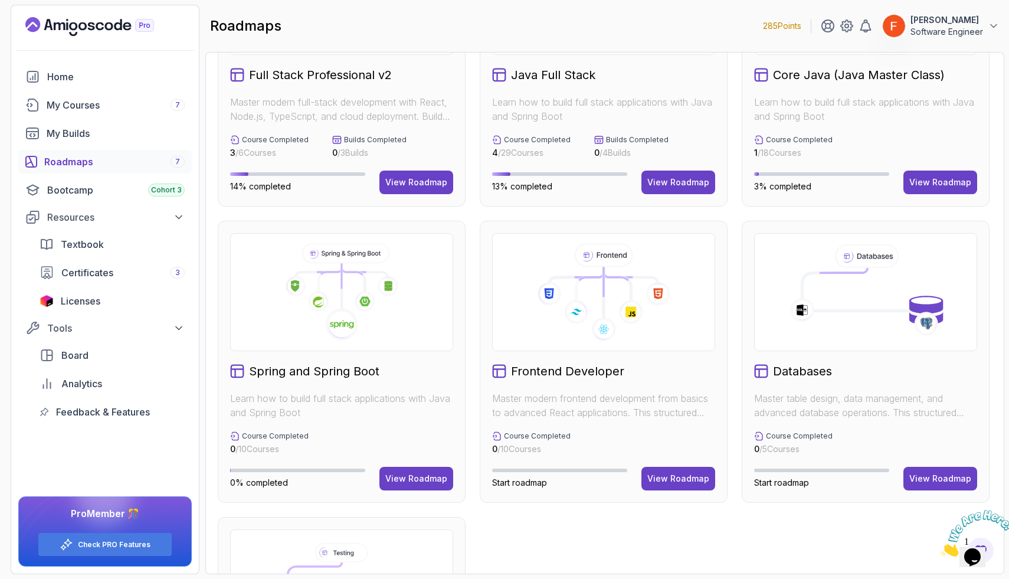
scroll to position [184, 0]
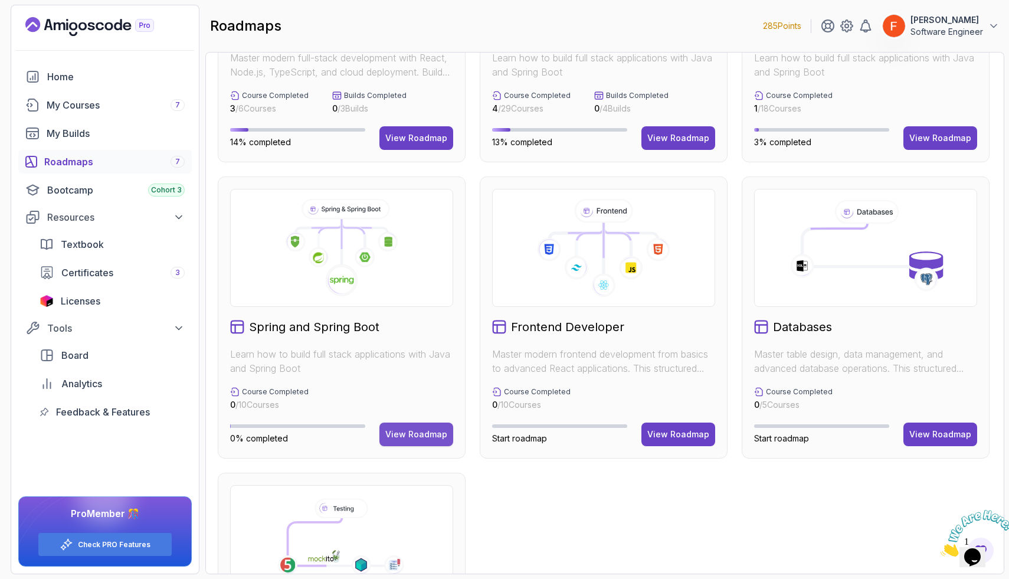
click at [440, 430] on div "View Roadmap" at bounding box center [416, 435] width 62 height 12
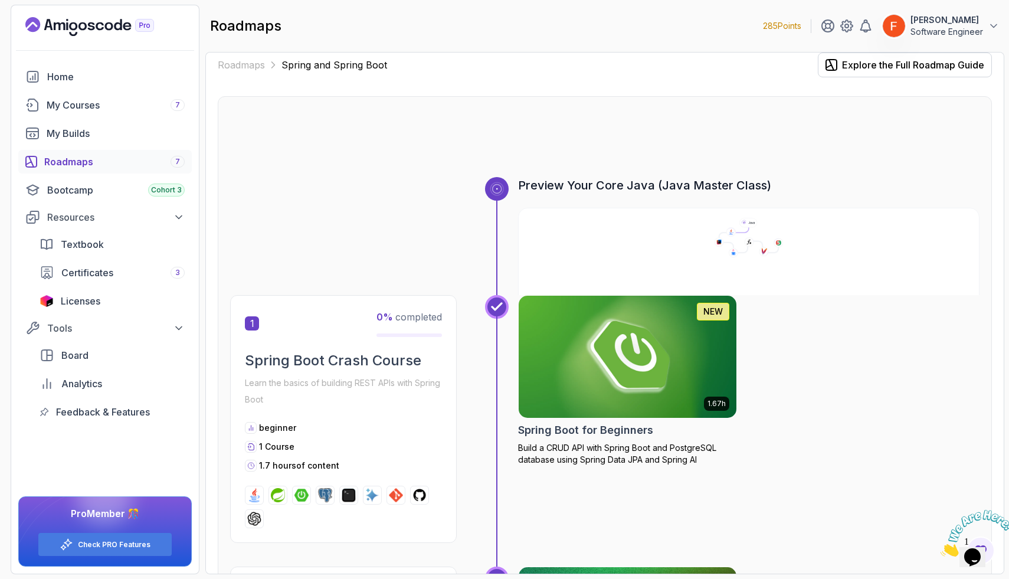
scroll to position [20, 0]
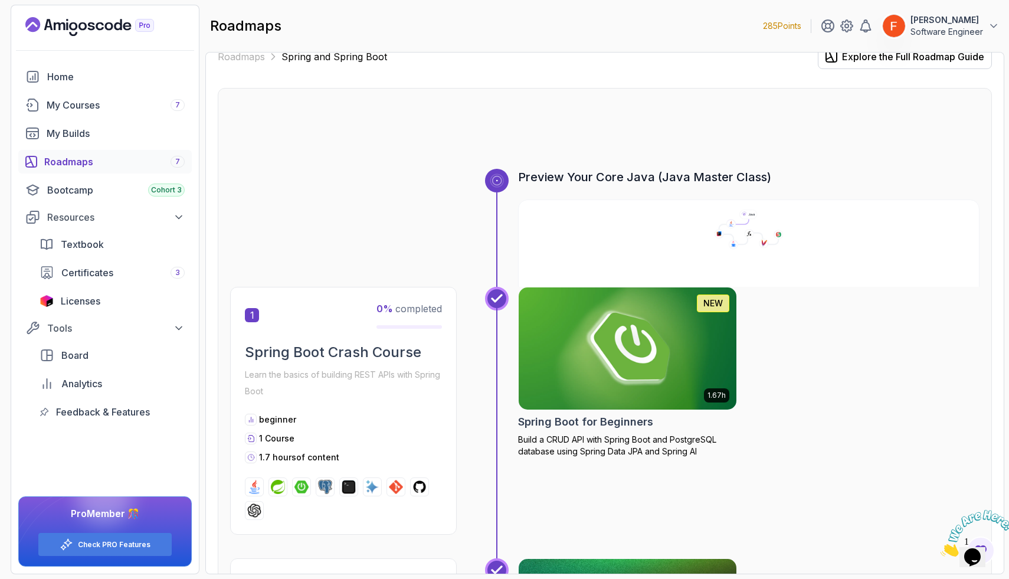
click at [689, 353] on img at bounding box center [628, 349] width 228 height 128
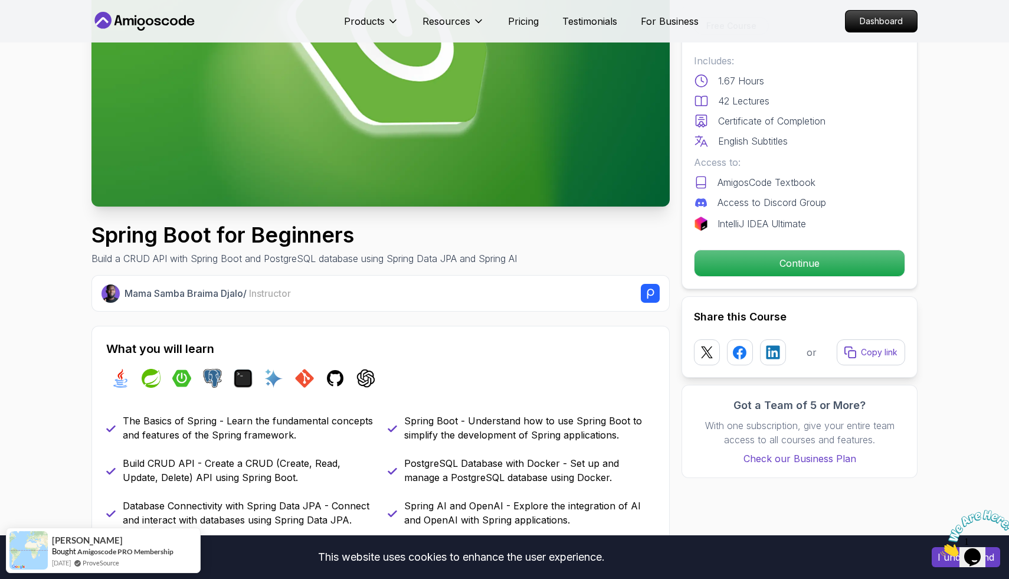
scroll to position [195, 0]
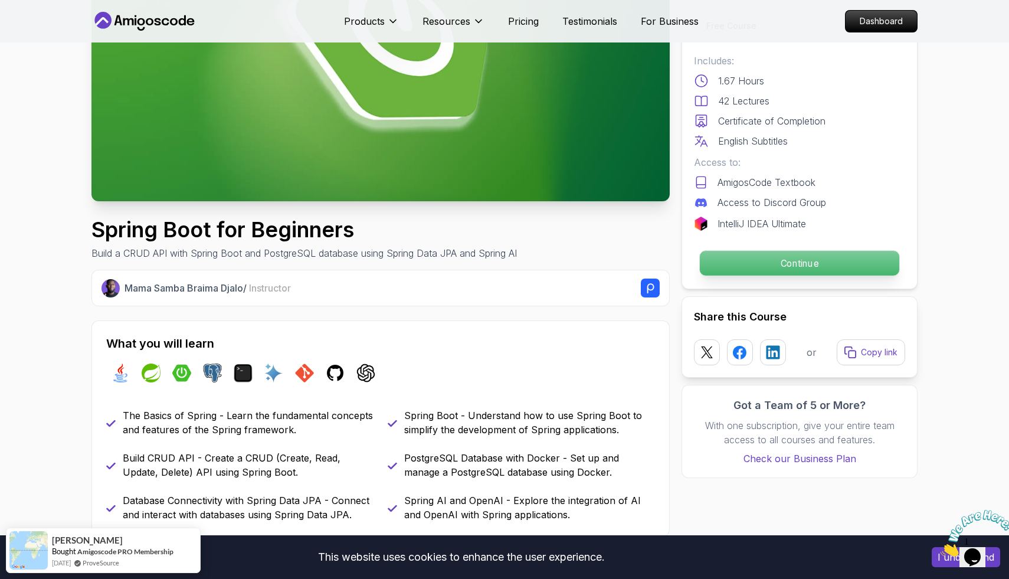
click at [803, 258] on p "Continue" at bounding box center [800, 263] width 200 height 25
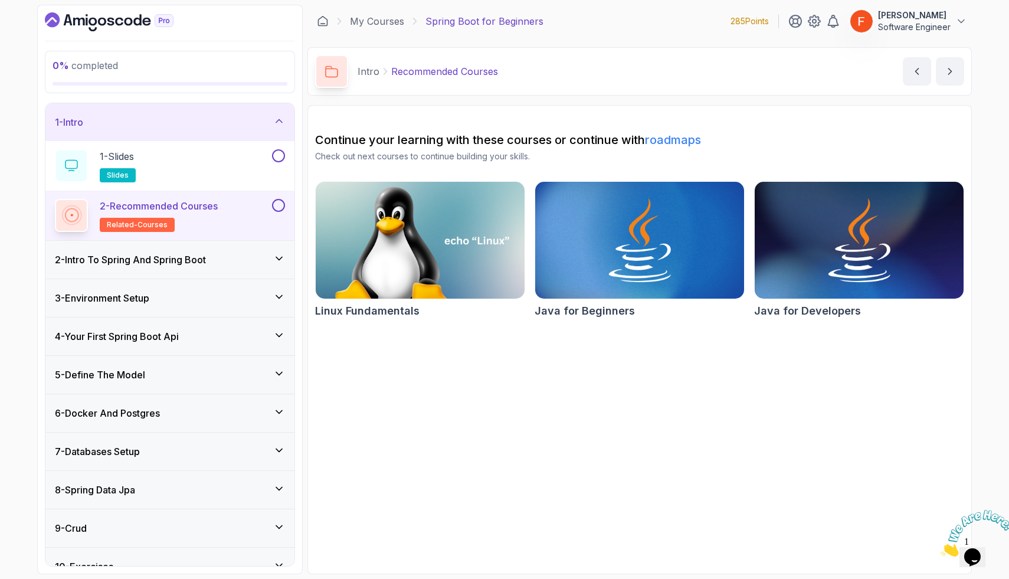
click at [228, 350] on div "4 - Your First Spring Boot Api" at bounding box center [169, 337] width 249 height 38
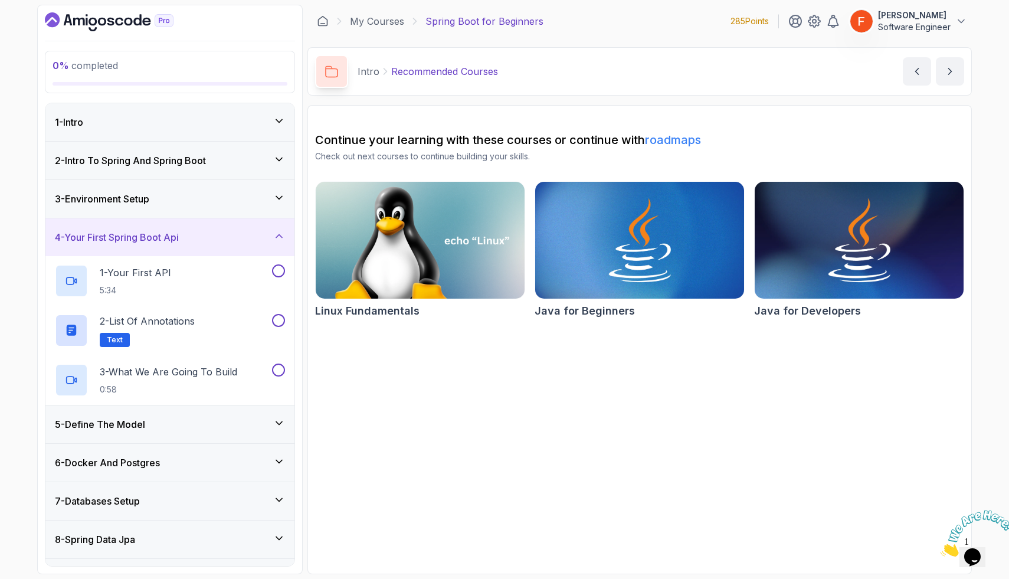
click at [210, 417] on div "5 - Define The Model" at bounding box center [170, 424] width 230 height 14
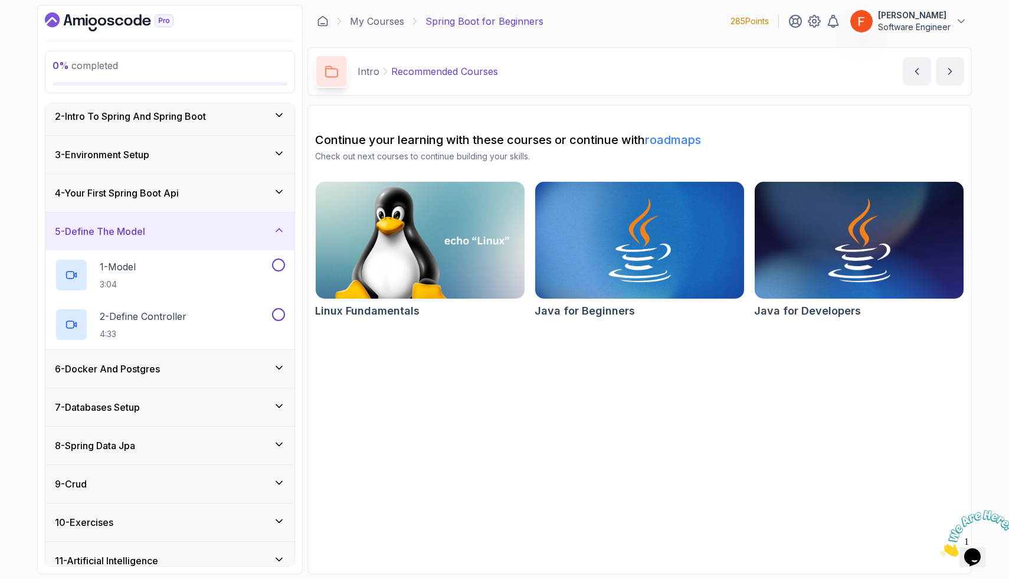
scroll to position [96, 0]
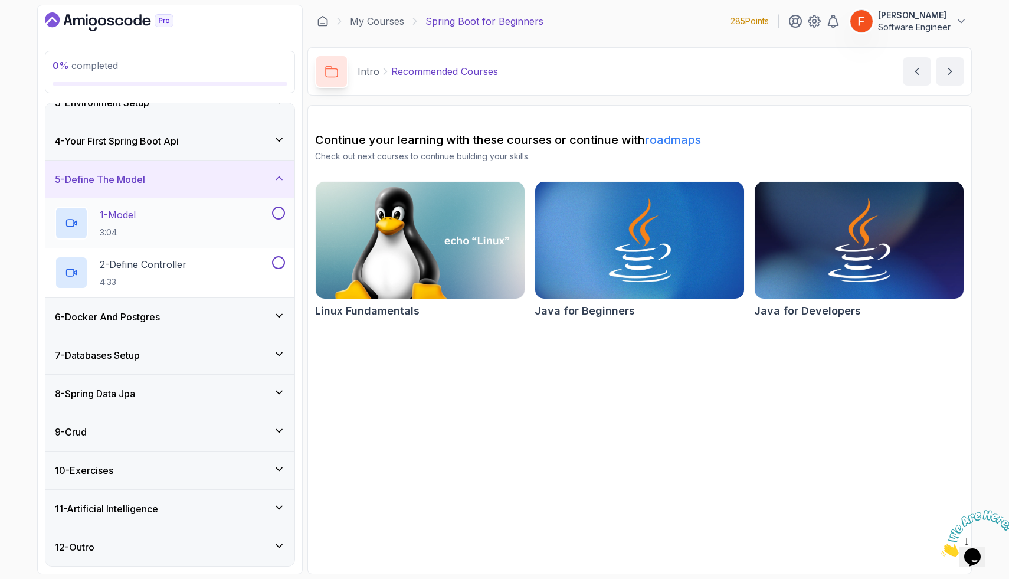
click at [136, 223] on h2 "1 - Model 3:04" at bounding box center [118, 223] width 36 height 31
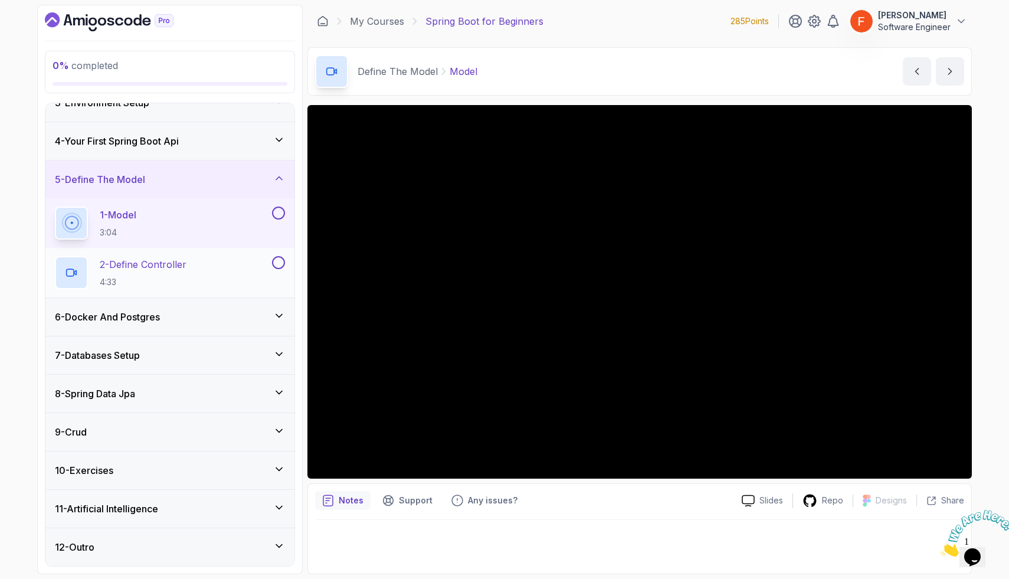
click at [267, 261] on div "2 - Define Controller 4:33" at bounding box center [162, 272] width 215 height 33
